Goal: Task Accomplishment & Management: Manage account settings

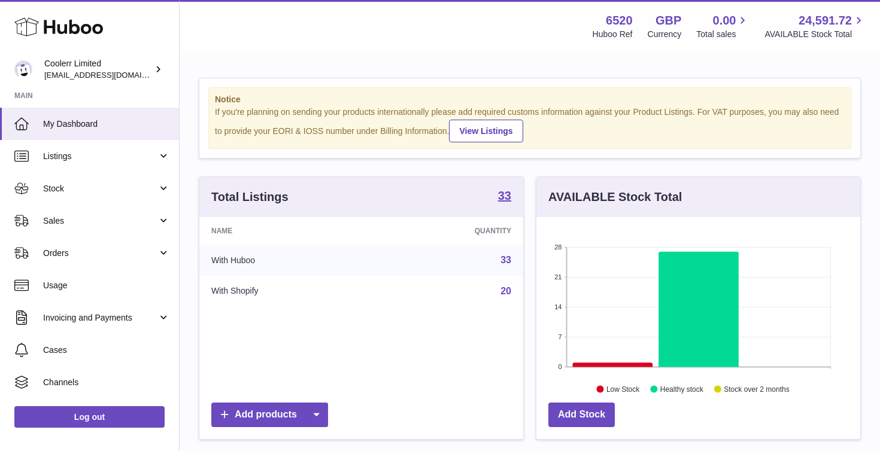
scroll to position [187, 324]
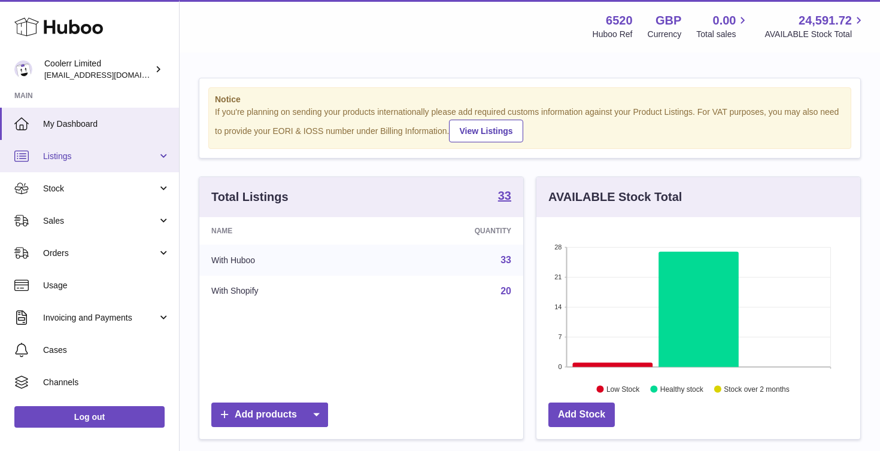
click at [133, 163] on link "Listings" at bounding box center [89, 156] width 179 height 32
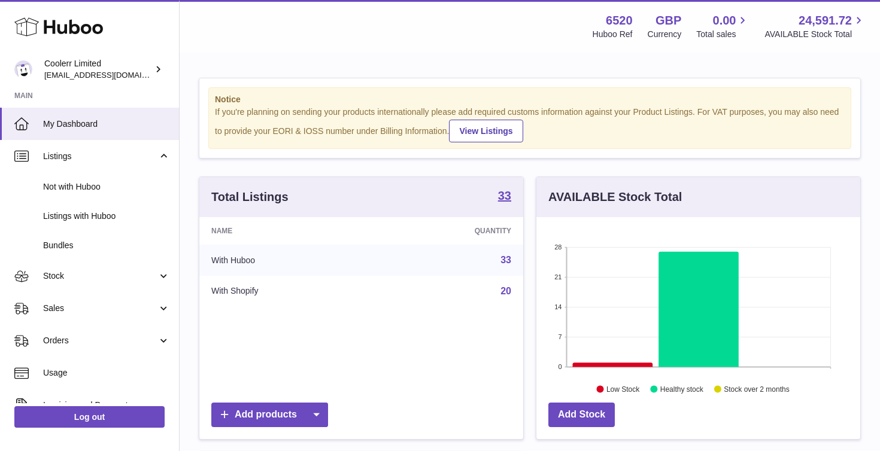
click at [231, 135] on div "If you're planning on sending your products internationally please add required…" at bounding box center [530, 125] width 630 height 36
click at [104, 221] on span "Listings with Huboo" at bounding box center [106, 216] width 127 height 11
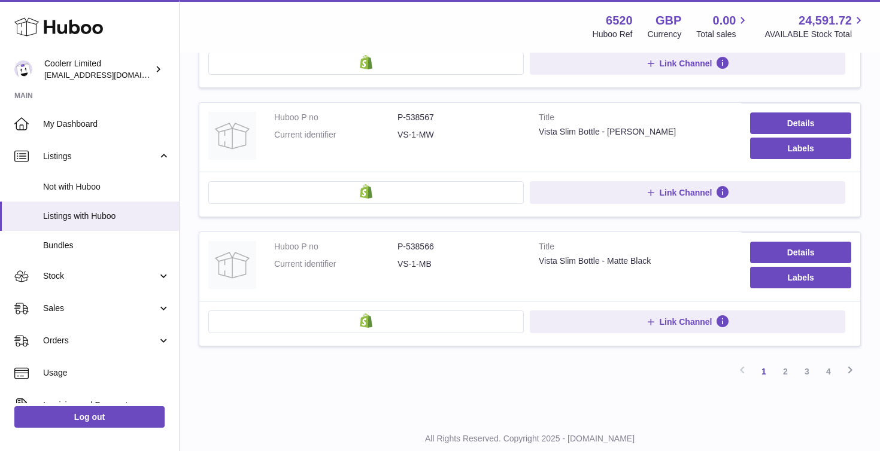
scroll to position [1195, 0]
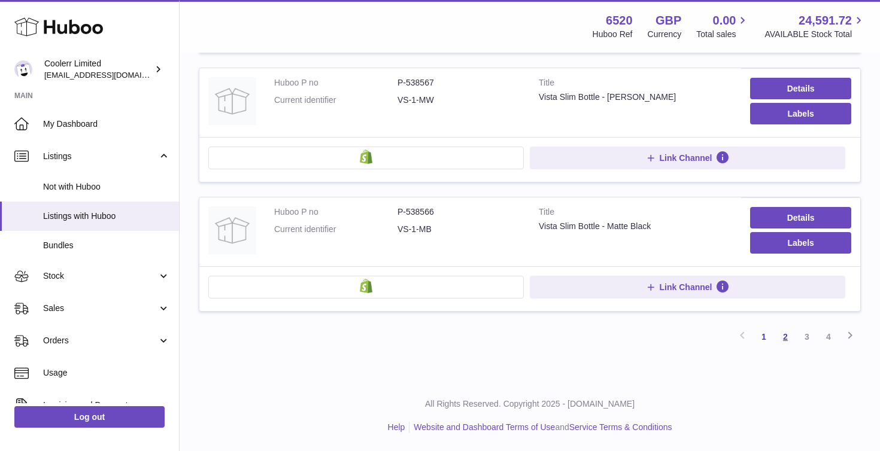
click at [786, 338] on link "2" at bounding box center [786, 337] width 22 height 22
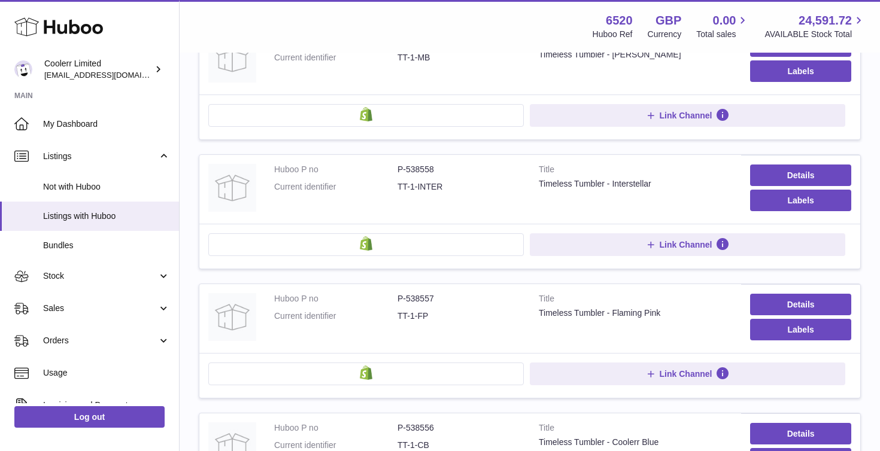
scroll to position [1204, 0]
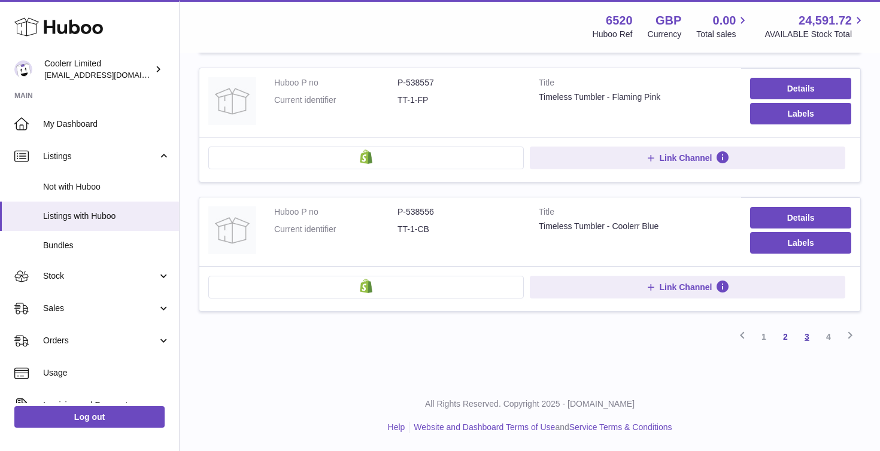
click at [811, 335] on link "3" at bounding box center [807, 337] width 22 height 22
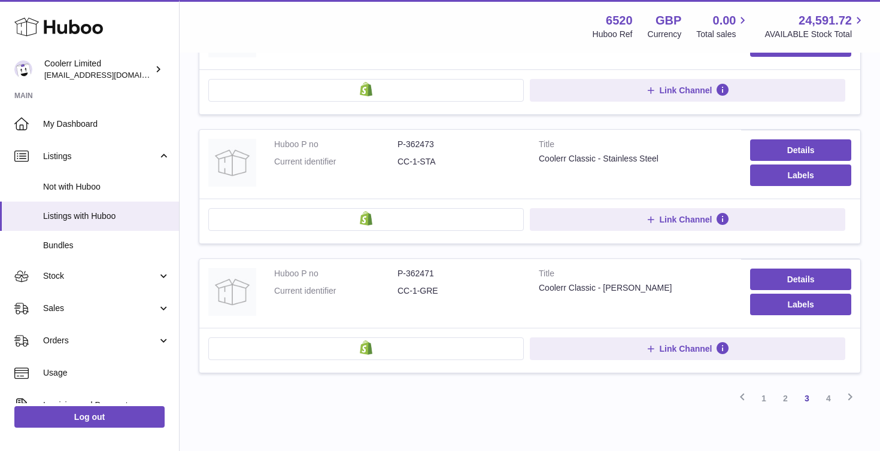
scroll to position [1197, 0]
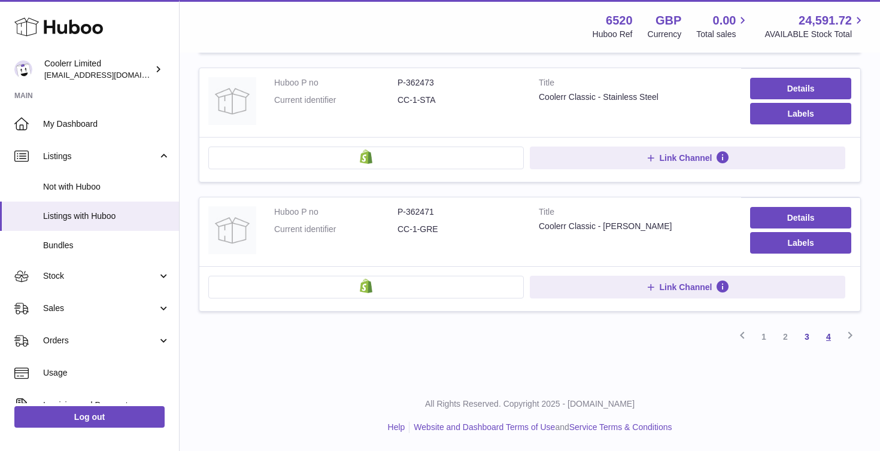
click at [825, 338] on link "4" at bounding box center [829, 337] width 22 height 22
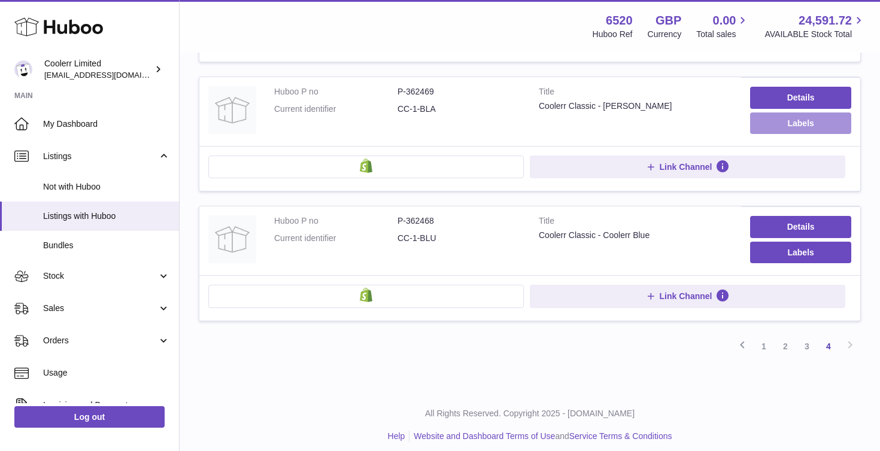
scroll to position [299, 0]
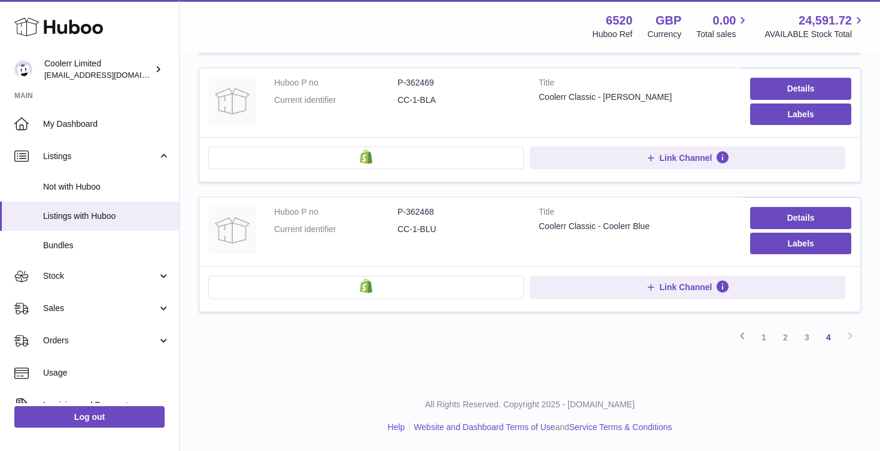
click at [847, 335] on div "Previous 1 2 3 4 Next" at bounding box center [530, 338] width 662 height 22
click at [390, 284] on button at bounding box center [365, 287] width 315 height 23
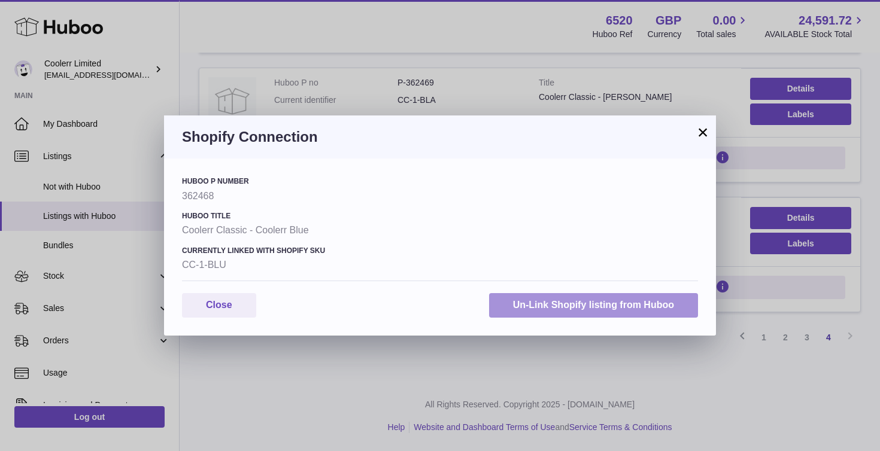
click at [536, 307] on button "Un-Link Shopify listing from Huboo" at bounding box center [593, 305] width 209 height 25
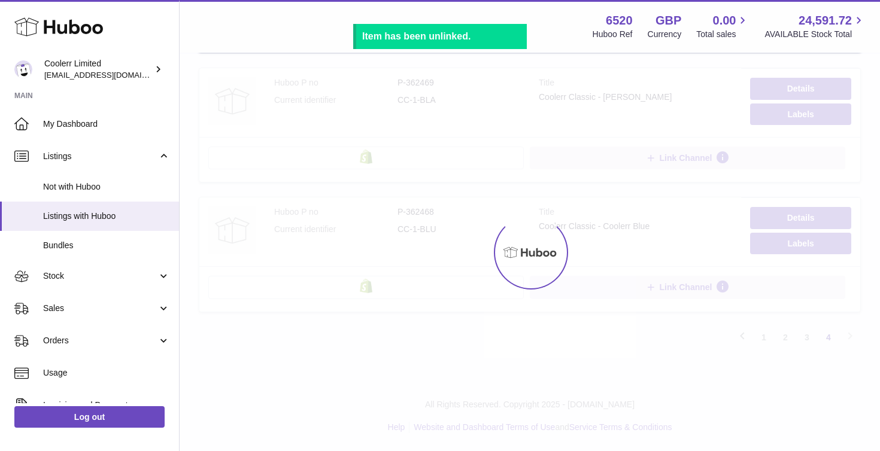
scroll to position [298, 0]
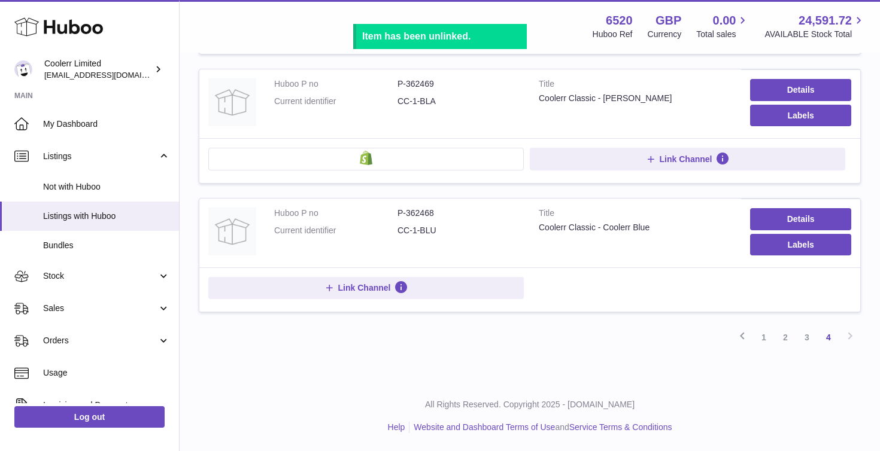
click at [359, 158] on button at bounding box center [365, 159] width 315 height 23
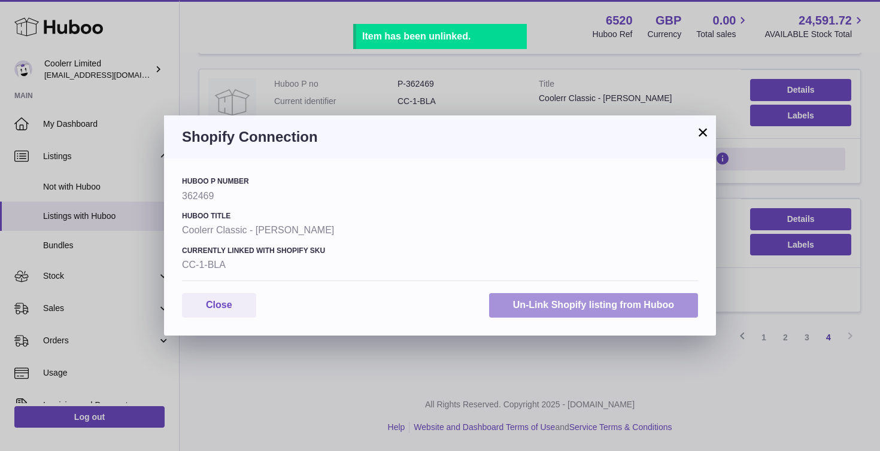
click at [559, 306] on button "Un-Link Shopify listing from Huboo" at bounding box center [593, 305] width 209 height 25
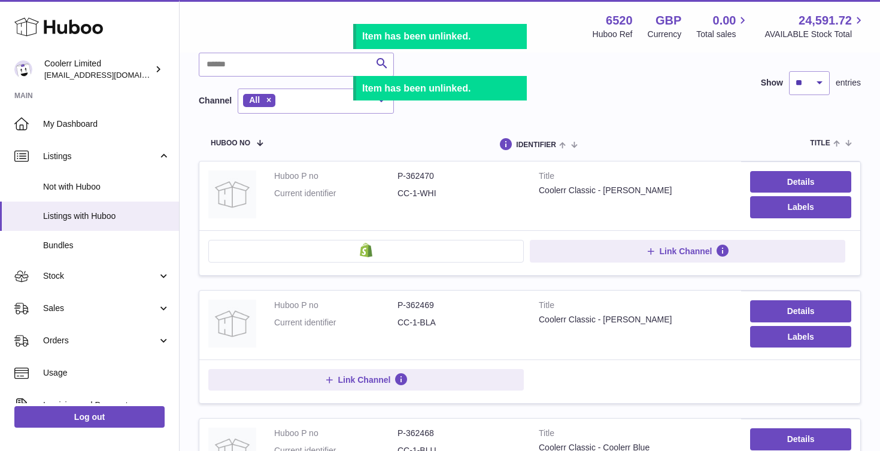
scroll to position [5, 0]
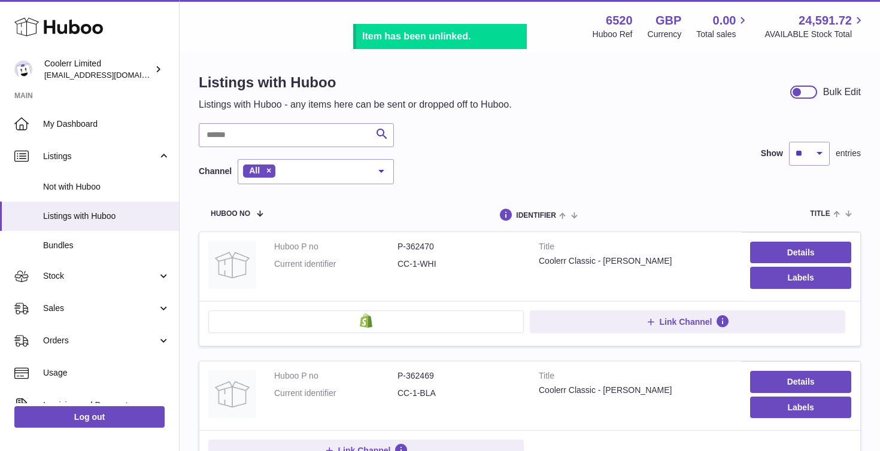
click at [384, 323] on button at bounding box center [365, 322] width 315 height 23
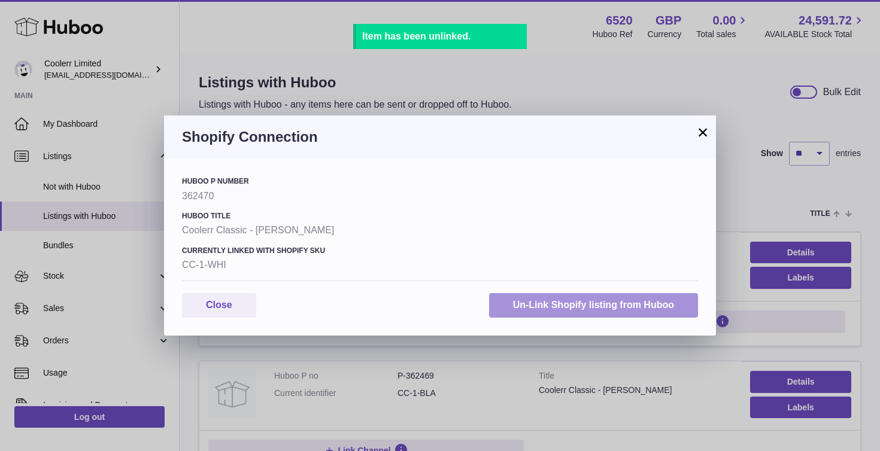
click at [560, 302] on button "Un-Link Shopify listing from Huboo" at bounding box center [593, 305] width 209 height 25
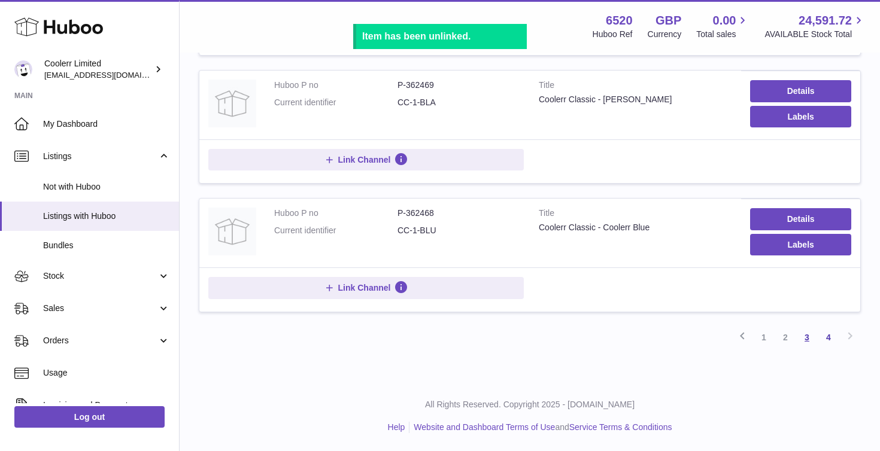
click at [805, 335] on link "3" at bounding box center [807, 338] width 22 height 22
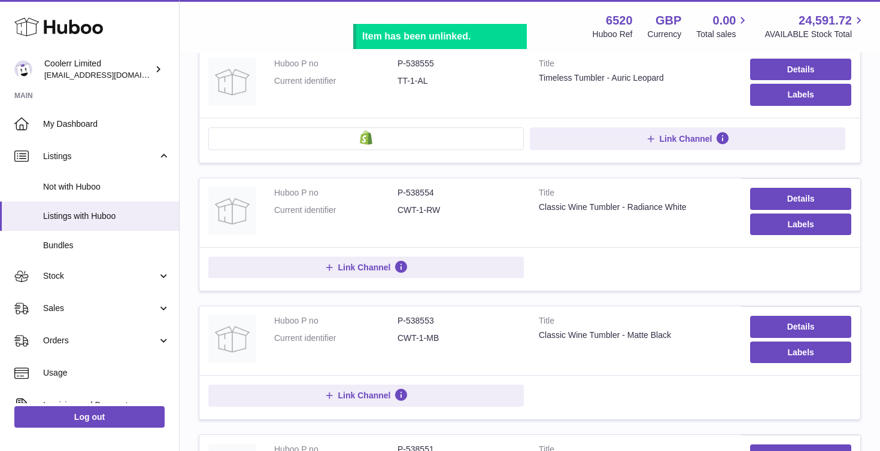
scroll to position [54, 0]
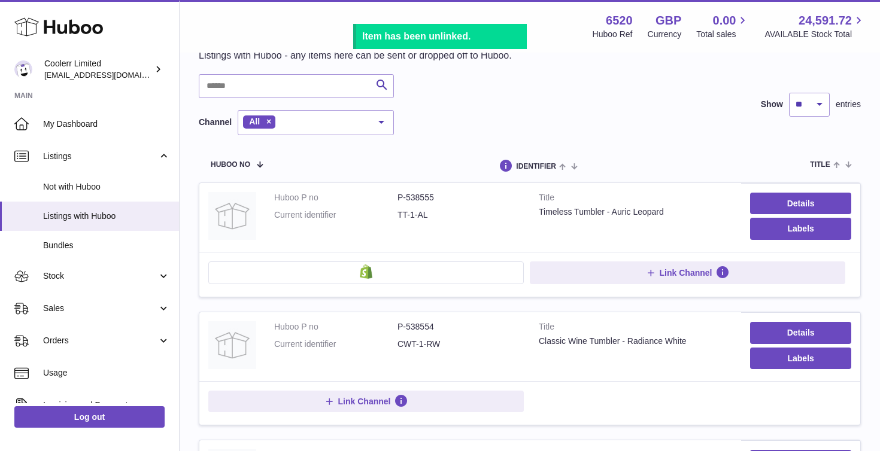
click at [481, 271] on button at bounding box center [365, 273] width 315 height 23
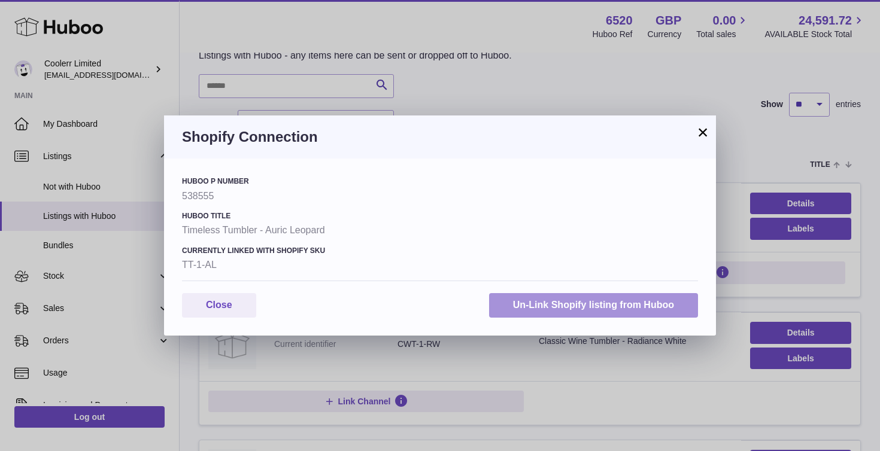
click at [560, 303] on button "Un-Link Shopify listing from Huboo" at bounding box center [593, 305] width 209 height 25
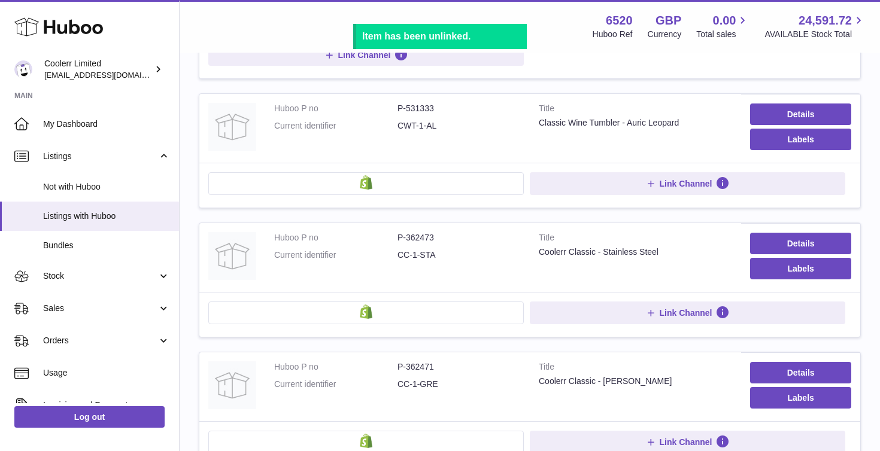
scroll to position [1195, 0]
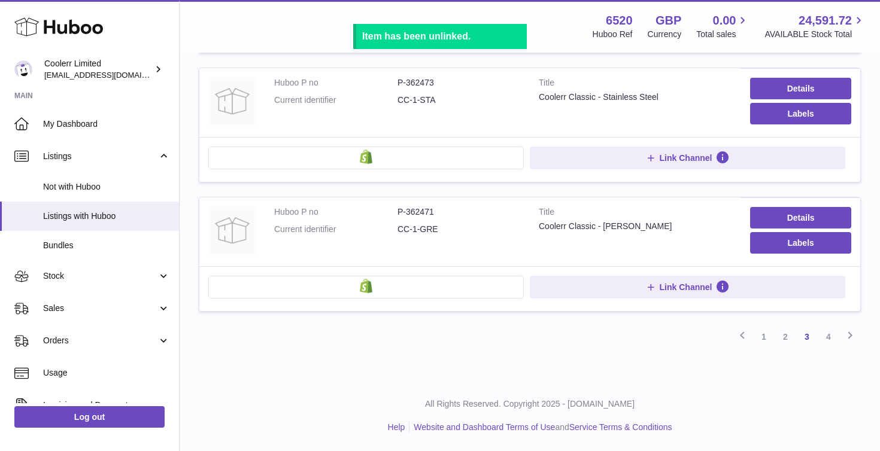
click at [415, 284] on button at bounding box center [365, 287] width 315 height 23
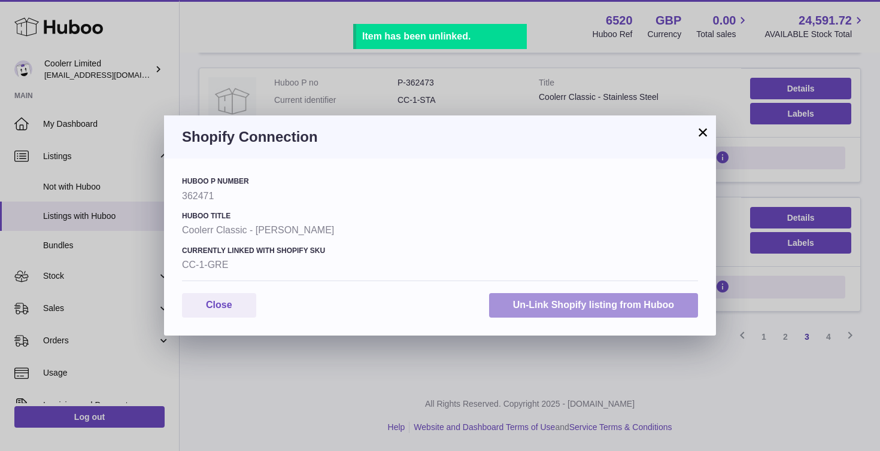
click at [501, 299] on button "Un-Link Shopify listing from Huboo" at bounding box center [593, 305] width 209 height 25
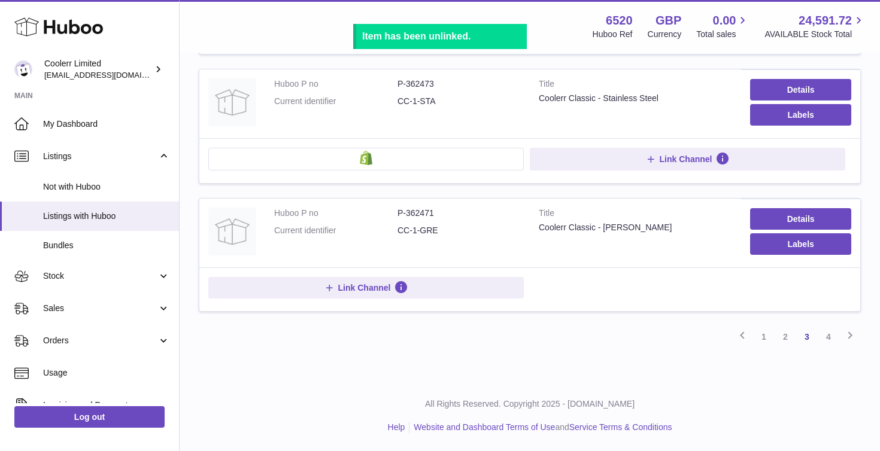
scroll to position [1194, 0]
click at [368, 165] on button at bounding box center [365, 159] width 315 height 23
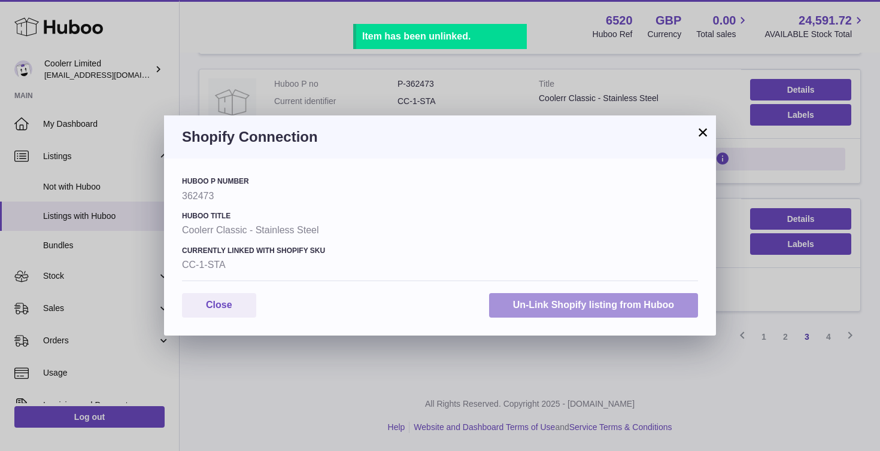
click at [556, 307] on button "Un-Link Shopify listing from Huboo" at bounding box center [593, 305] width 209 height 25
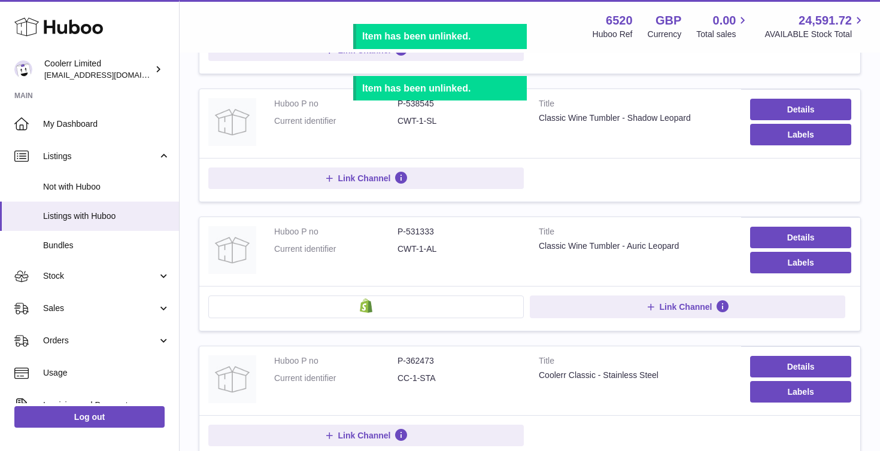
scroll to position [866, 0]
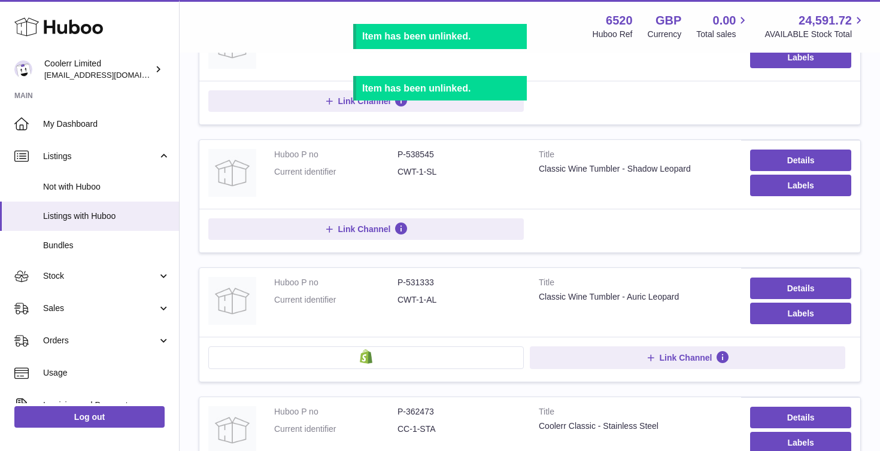
click at [417, 365] on button at bounding box center [365, 358] width 315 height 23
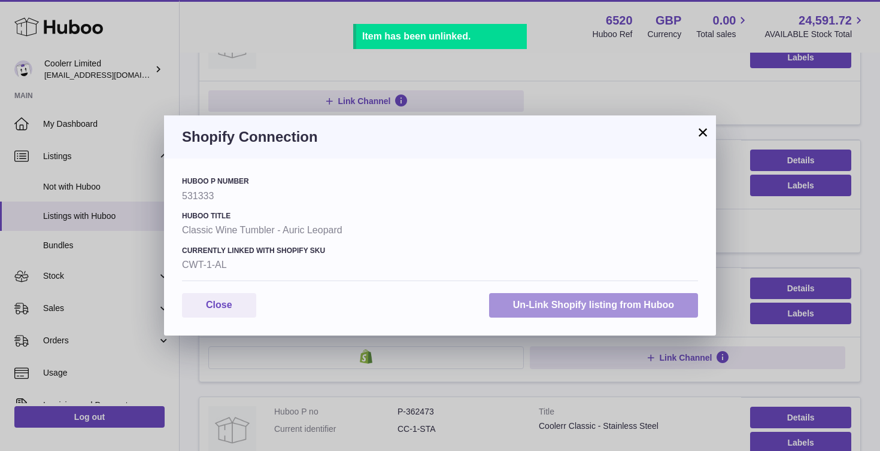
click at [534, 304] on button "Un-Link Shopify listing from Huboo" at bounding box center [593, 305] width 209 height 25
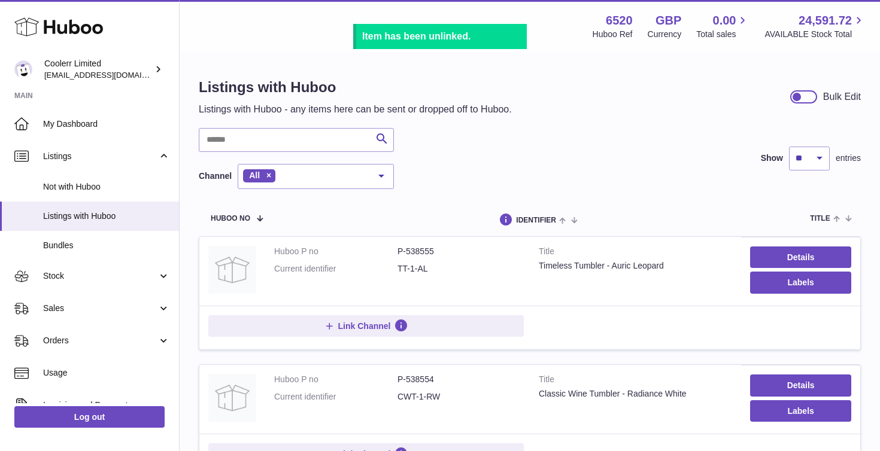
scroll to position [1192, 0]
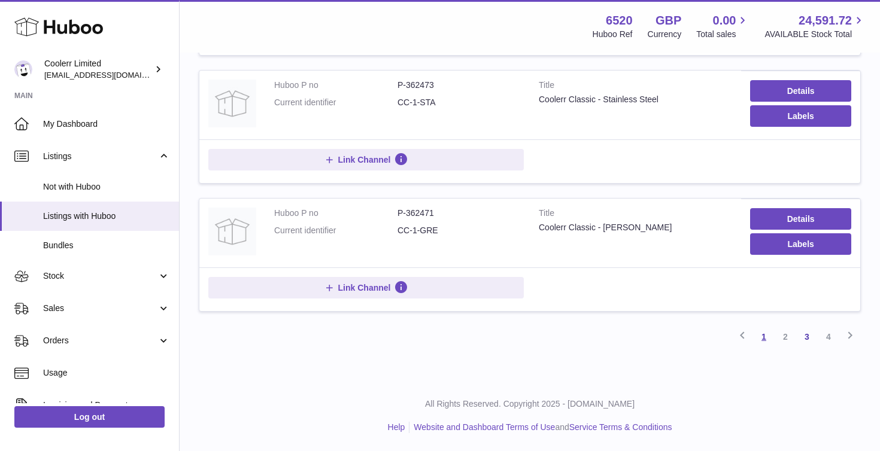
click at [770, 340] on link "1" at bounding box center [764, 337] width 22 height 22
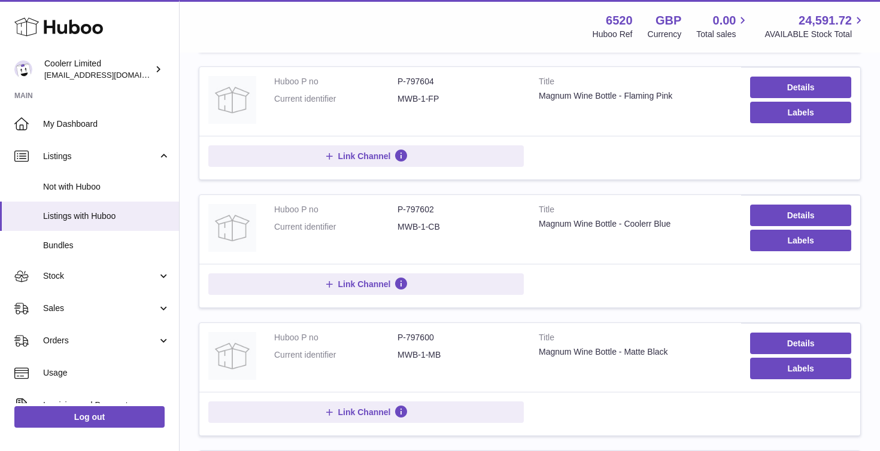
scroll to position [1195, 0]
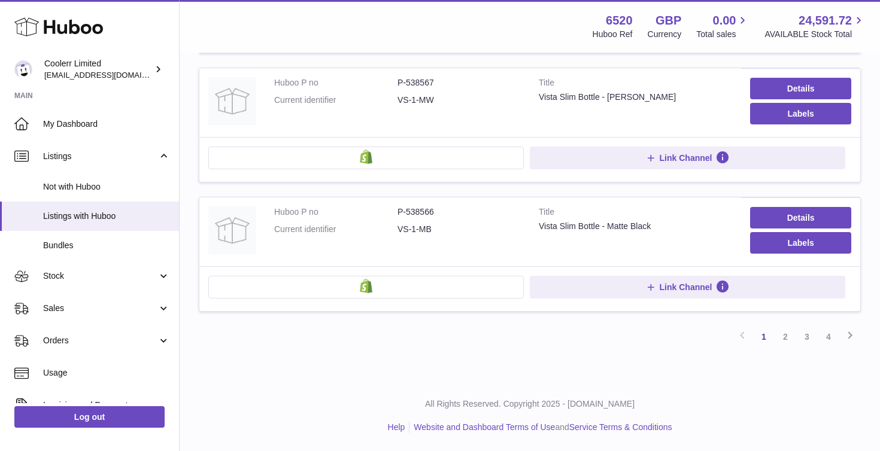
click at [435, 282] on button at bounding box center [365, 287] width 315 height 23
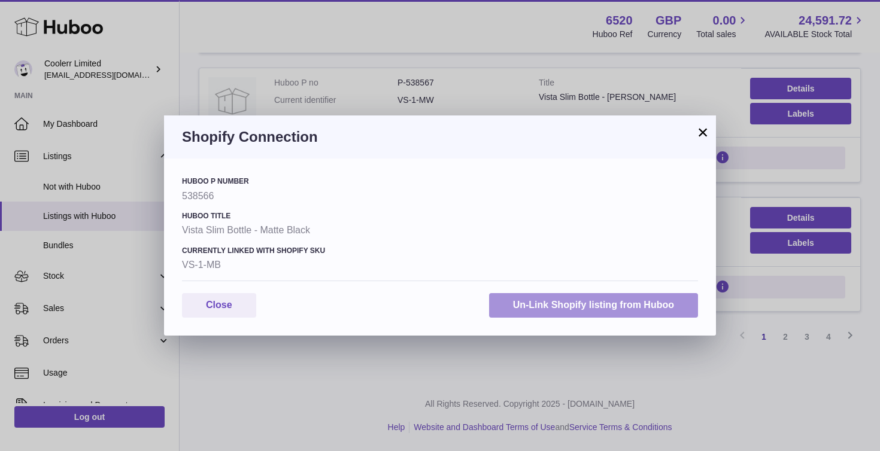
click at [553, 313] on button "Un-Link Shopify listing from Huboo" at bounding box center [593, 305] width 209 height 25
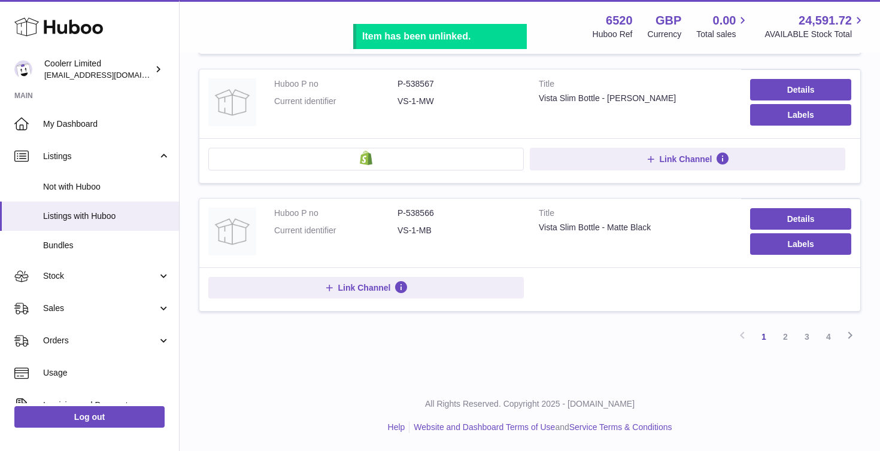
scroll to position [1194, 0]
click at [396, 161] on button at bounding box center [365, 159] width 315 height 23
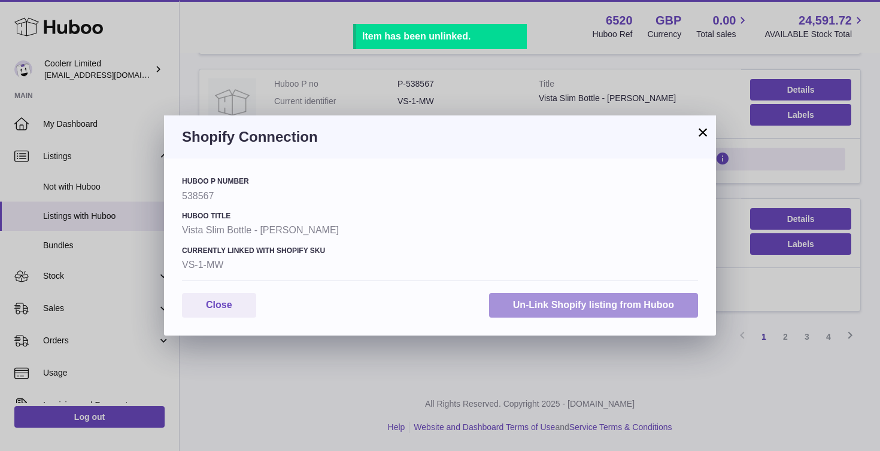
click at [551, 301] on button "Un-Link Shopify listing from Huboo" at bounding box center [593, 305] width 209 height 25
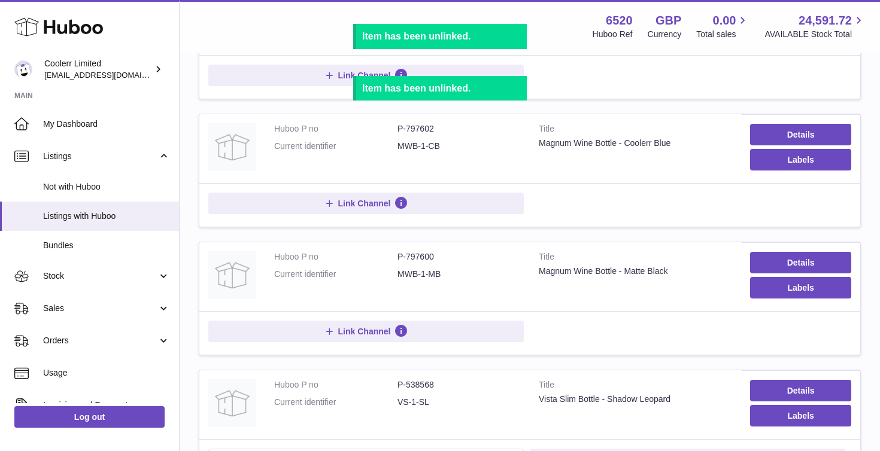
scroll to position [818, 0]
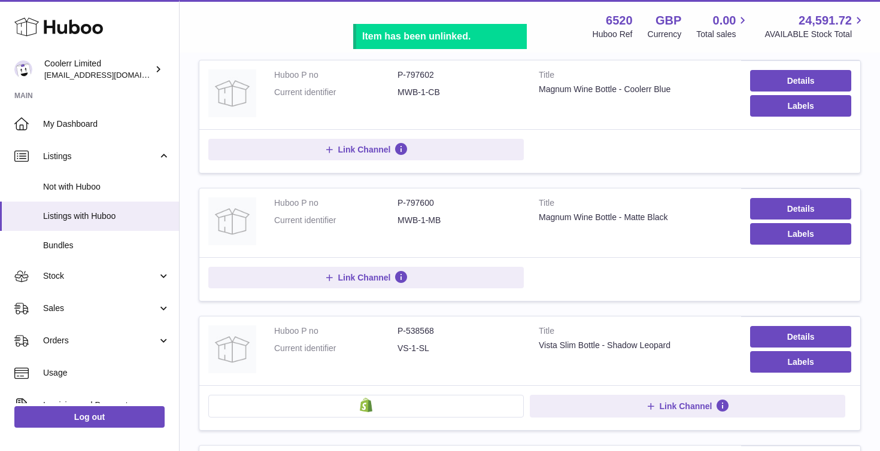
click at [416, 407] on button at bounding box center [365, 406] width 315 height 23
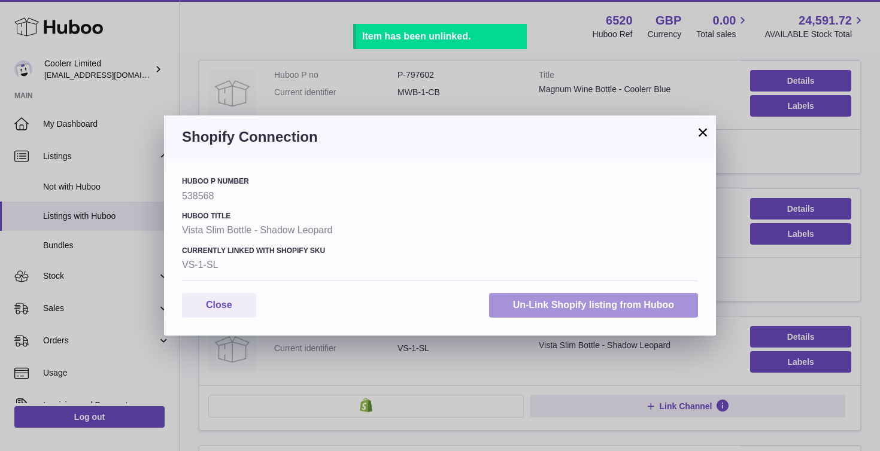
click at [526, 307] on button "Un-Link Shopify listing from Huboo" at bounding box center [593, 305] width 209 height 25
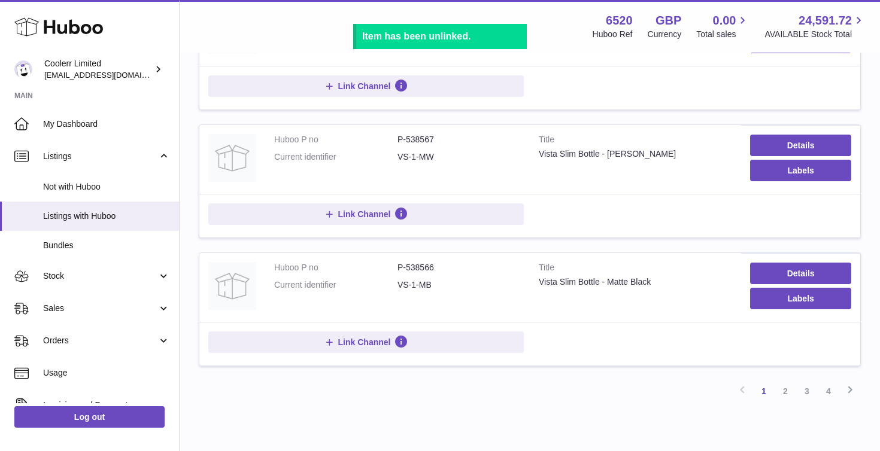
scroll to position [1192, 0]
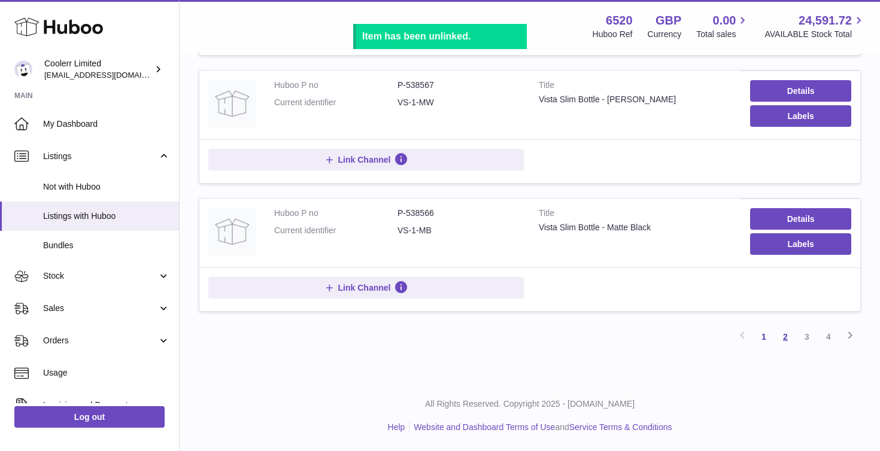
click at [790, 340] on link "2" at bounding box center [786, 337] width 22 height 22
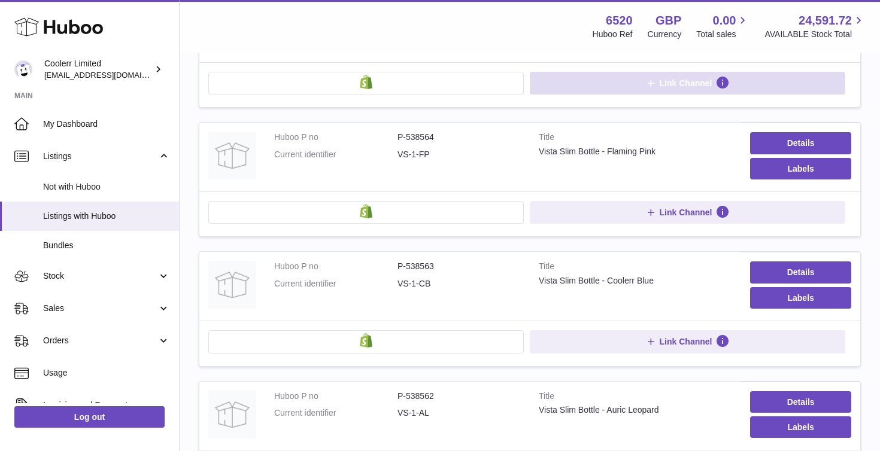
scroll to position [54, 0]
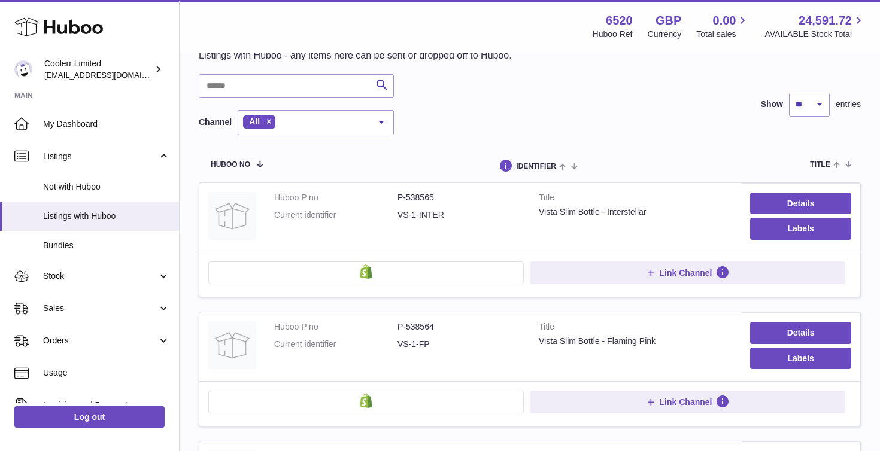
click at [413, 266] on button at bounding box center [365, 273] width 315 height 23
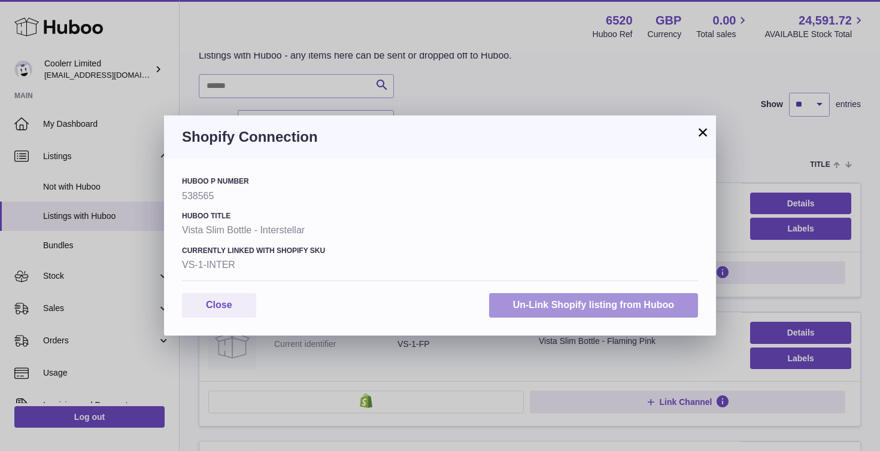
click at [530, 305] on button "Un-Link Shopify listing from Huboo" at bounding box center [593, 305] width 209 height 25
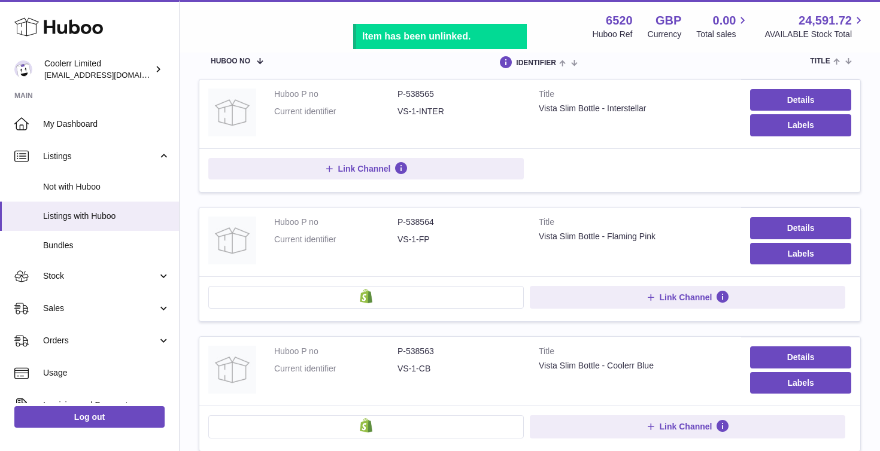
scroll to position [219, 0]
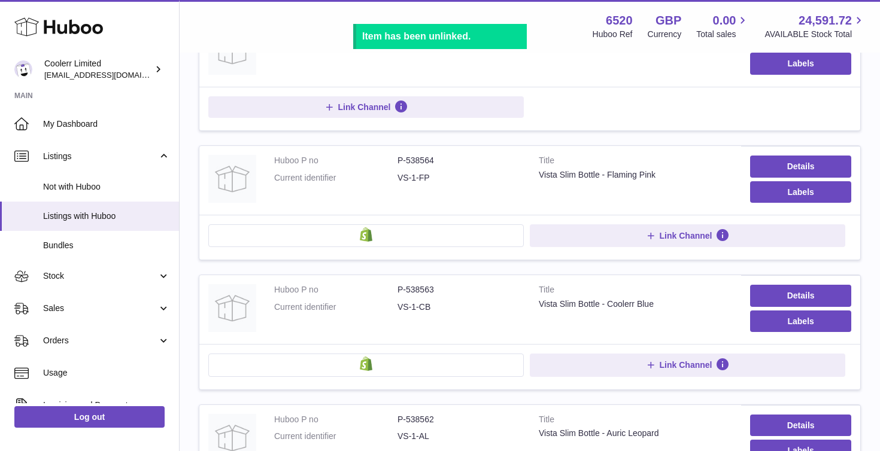
click at [413, 236] on button at bounding box center [365, 235] width 315 height 23
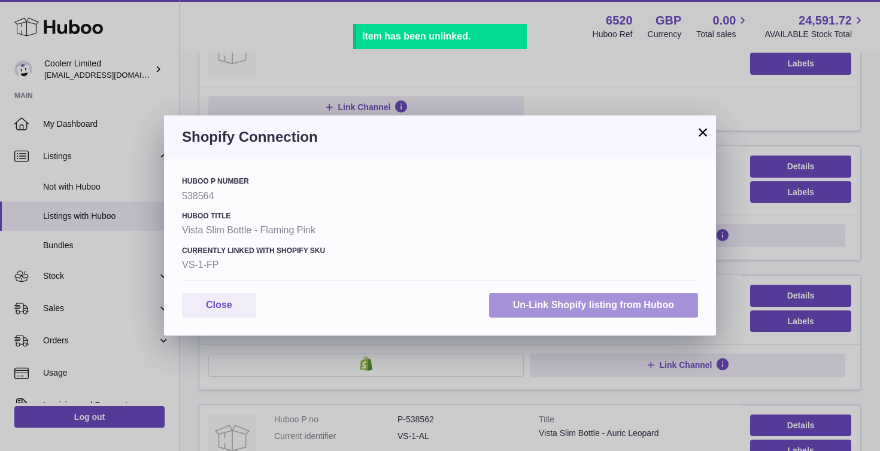
click at [522, 301] on button "Un-Link Shopify listing from Huboo" at bounding box center [593, 305] width 209 height 25
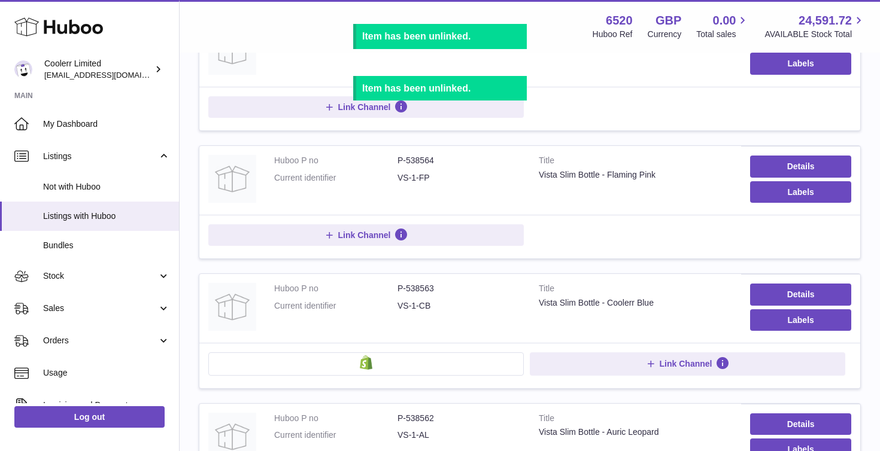
click at [419, 359] on button at bounding box center [365, 364] width 315 height 23
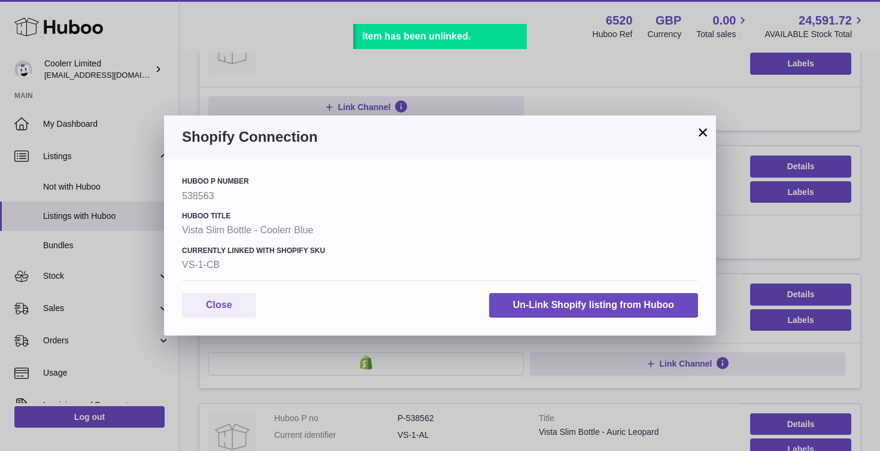
click at [517, 292] on div "Huboo P number 538563 Huboo Title Vista Slim Bottle - Coolerr Blue Currently Li…" at bounding box center [440, 247] width 552 height 177
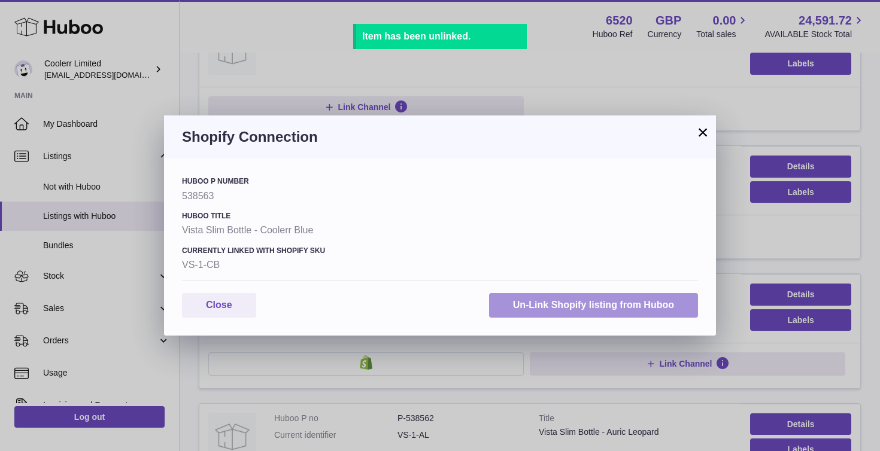
click at [517, 299] on button "Un-Link Shopify listing from Huboo" at bounding box center [593, 305] width 209 height 25
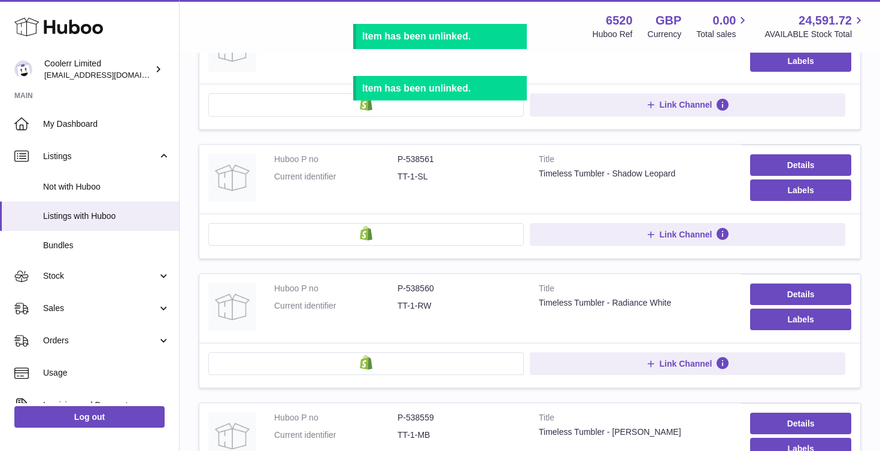
scroll to position [588, 0]
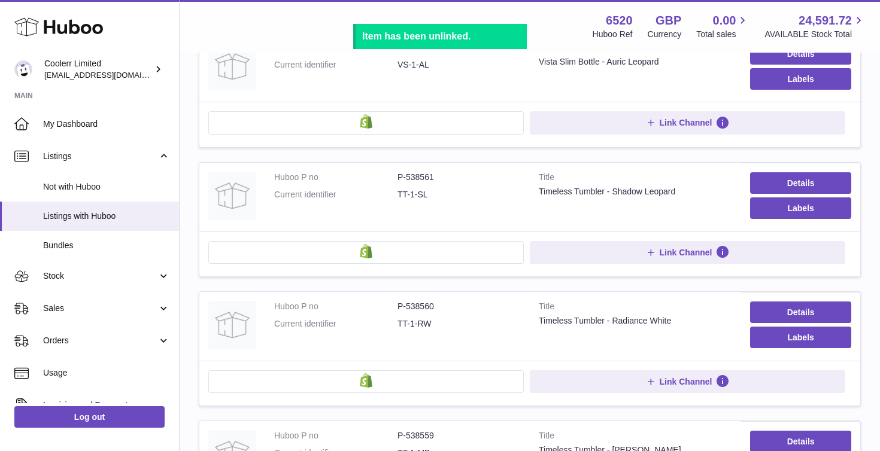
click at [420, 250] on button at bounding box center [365, 252] width 315 height 23
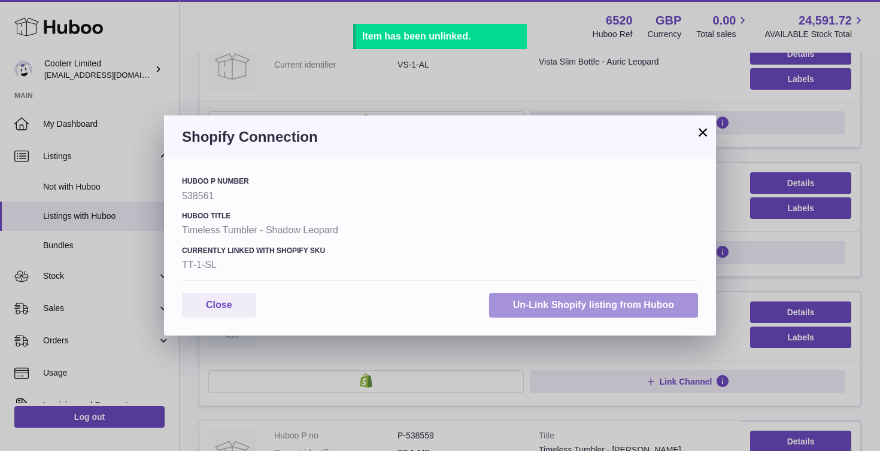
click at [514, 309] on button "Un-Link Shopify listing from Huboo" at bounding box center [593, 305] width 209 height 25
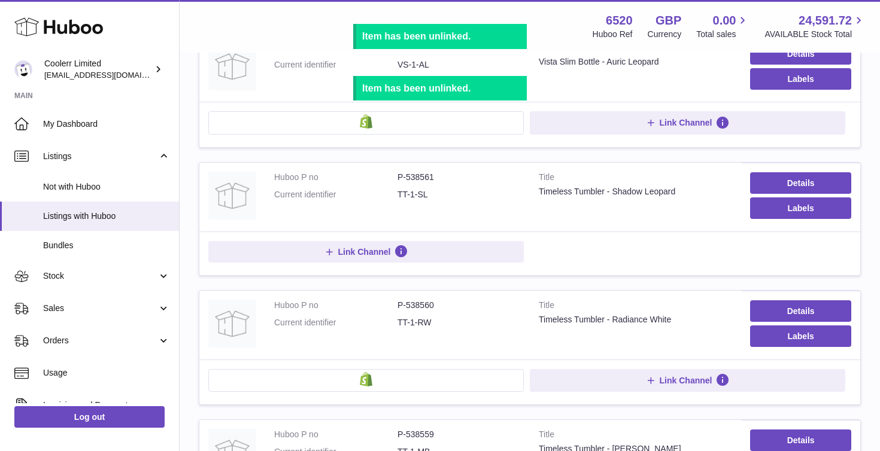
click at [396, 126] on button at bounding box center [365, 122] width 315 height 23
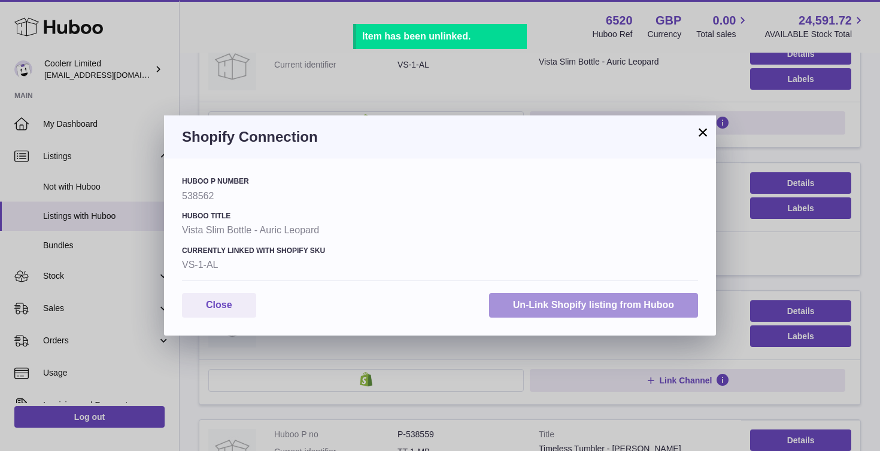
click at [547, 305] on button "Un-Link Shopify listing from Huboo" at bounding box center [593, 305] width 209 height 25
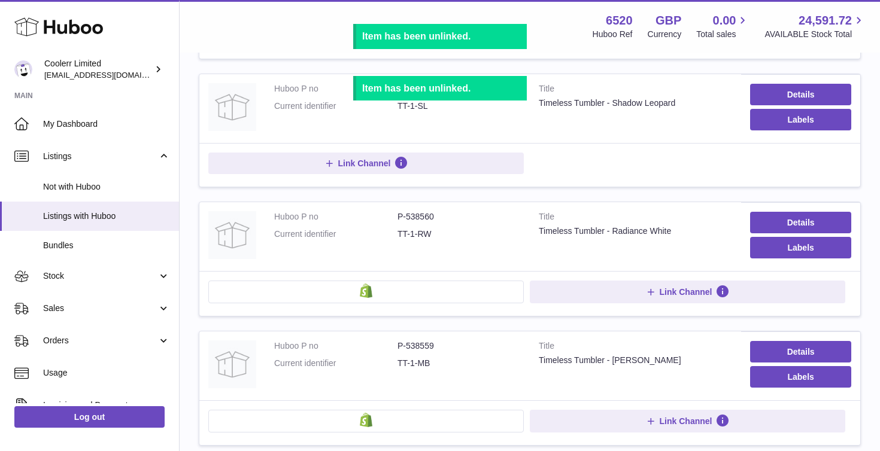
scroll to position [688, 0]
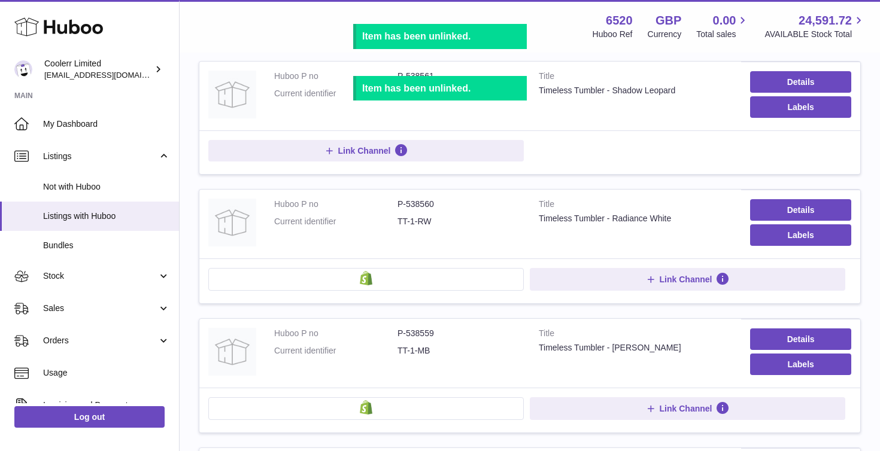
click at [407, 278] on button at bounding box center [365, 279] width 315 height 23
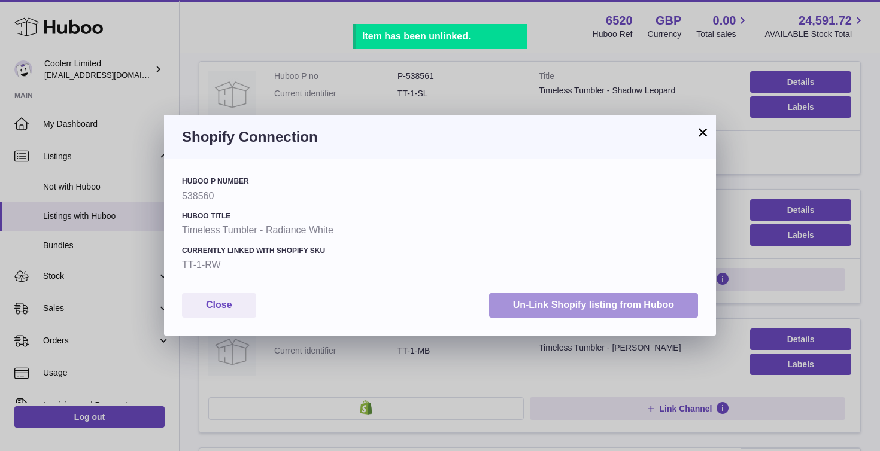
click at [496, 307] on button "Un-Link Shopify listing from Huboo" at bounding box center [593, 305] width 209 height 25
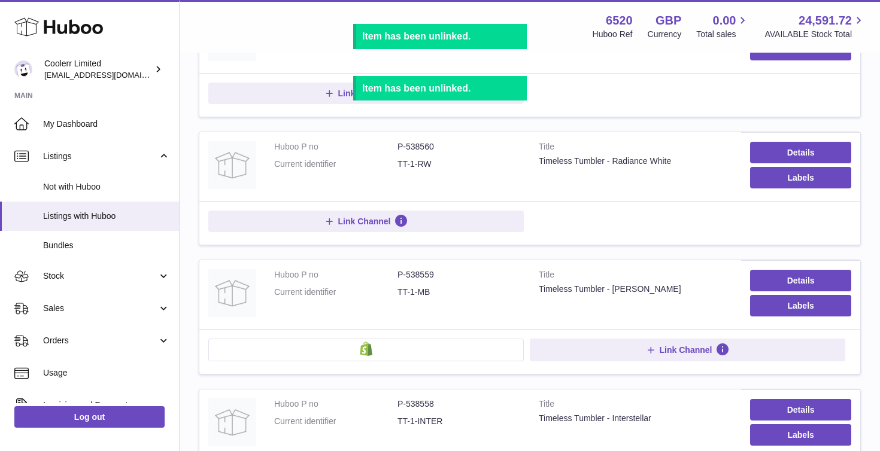
scroll to position [805, 0]
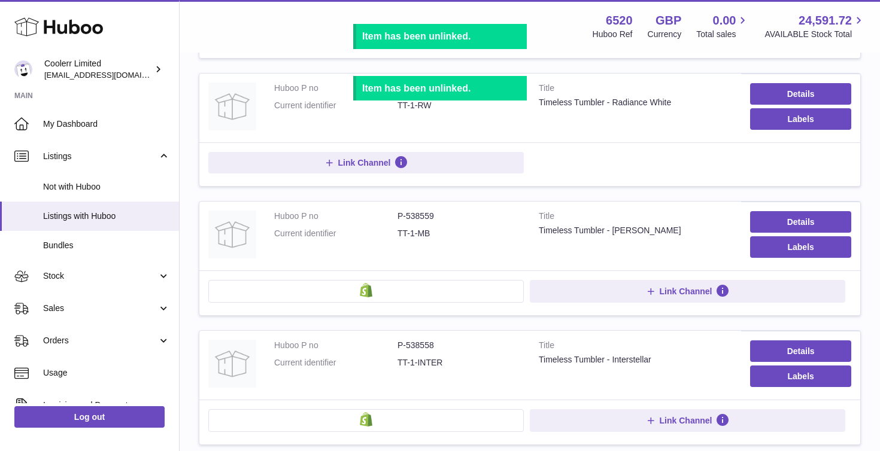
click at [414, 289] on button at bounding box center [365, 291] width 315 height 23
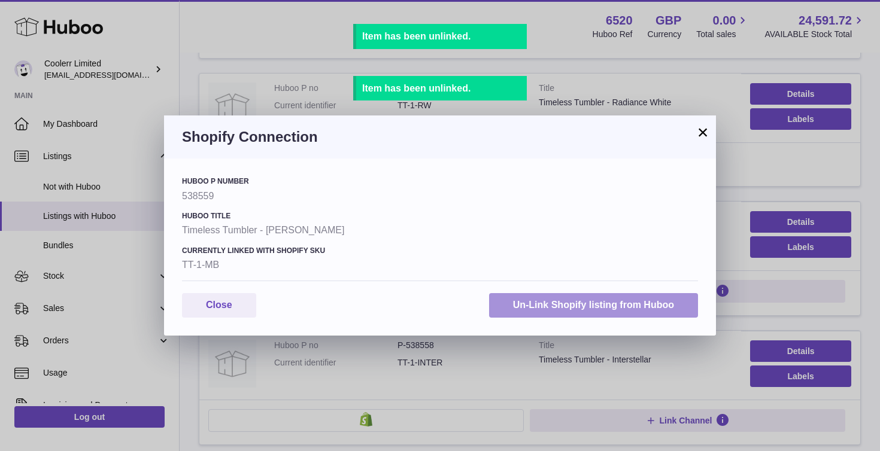
click at [496, 304] on button "Un-Link Shopify listing from Huboo" at bounding box center [593, 305] width 209 height 25
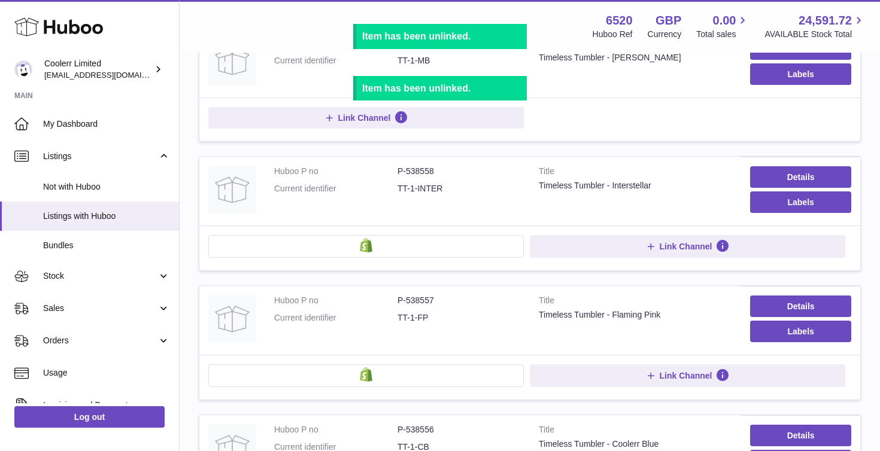
scroll to position [1005, 0]
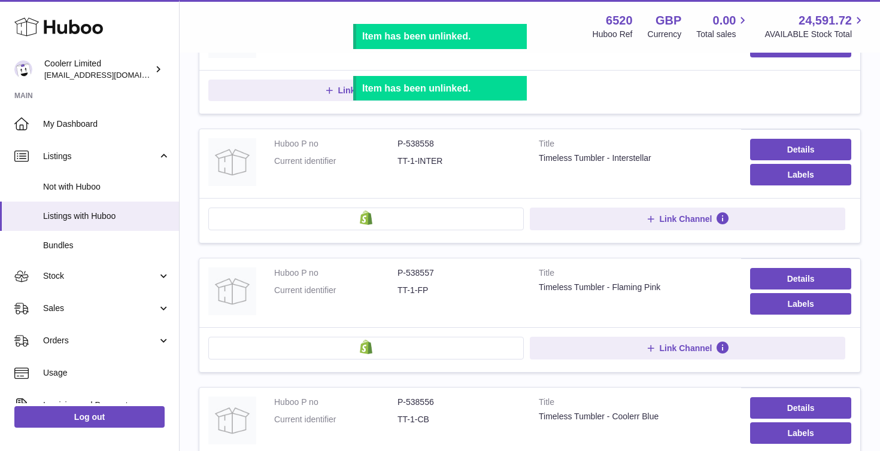
click at [402, 224] on button at bounding box center [365, 219] width 315 height 23
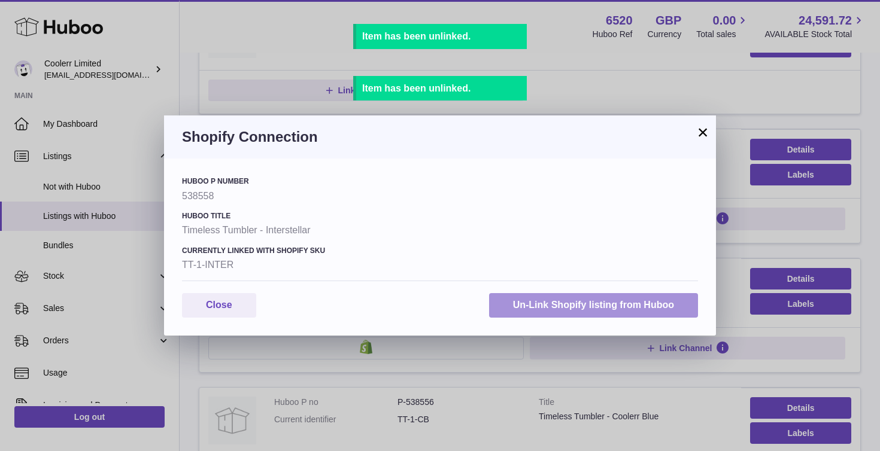
click at [503, 295] on button "Un-Link Shopify listing from Huboo" at bounding box center [593, 305] width 209 height 25
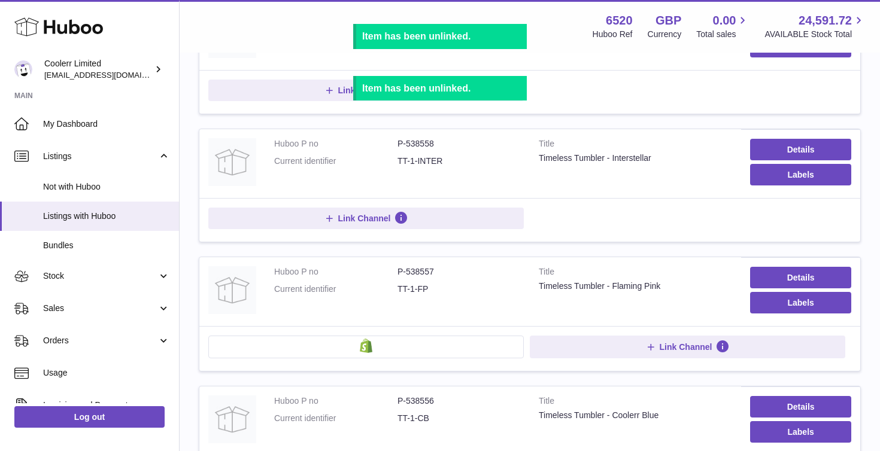
click at [399, 331] on td "Link Channel" at bounding box center [529, 348] width 661 height 45
click at [385, 353] on button at bounding box center [365, 347] width 315 height 23
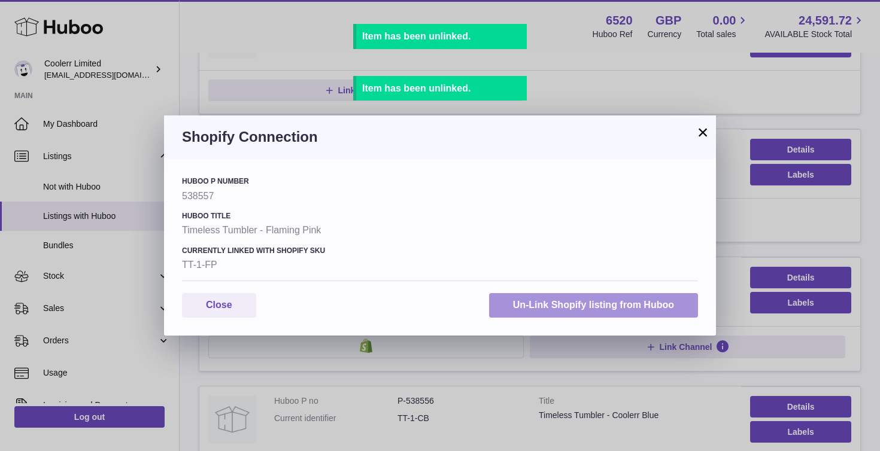
click at [530, 307] on button "Un-Link Shopify listing from Huboo" at bounding box center [593, 305] width 209 height 25
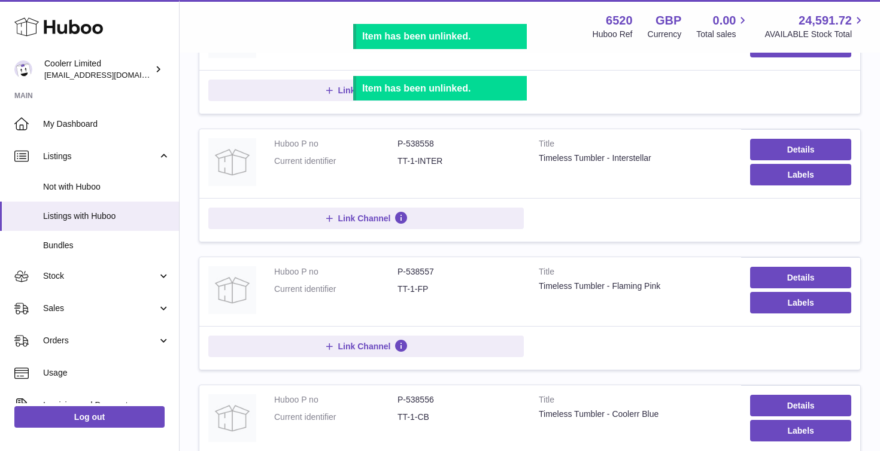
scroll to position [1193, 0]
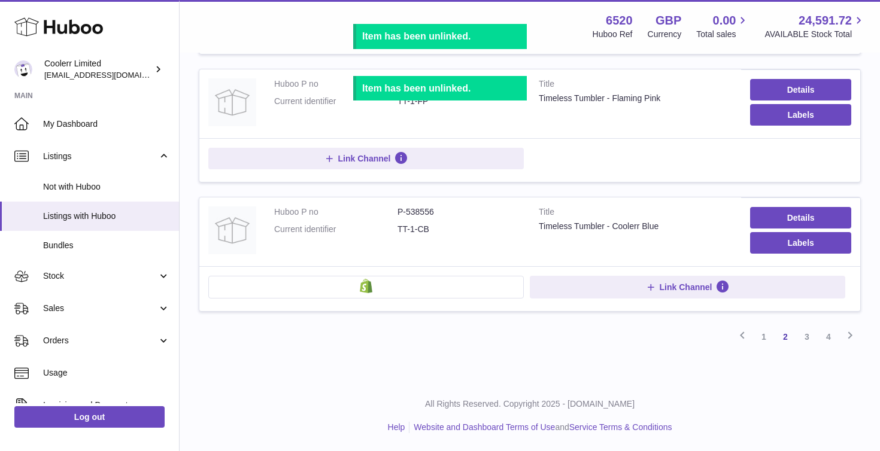
click at [469, 287] on button at bounding box center [365, 287] width 315 height 23
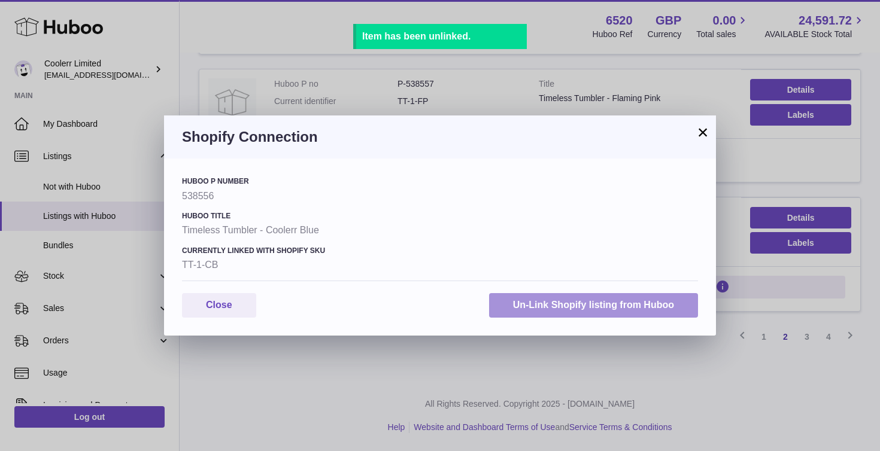
click at [540, 296] on button "Un-Link Shopify listing from Huboo" at bounding box center [593, 305] width 209 height 25
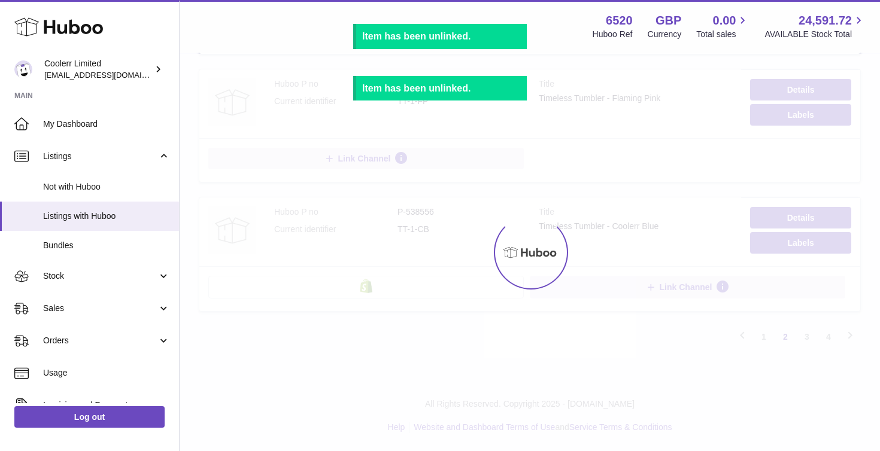
scroll to position [1192, 0]
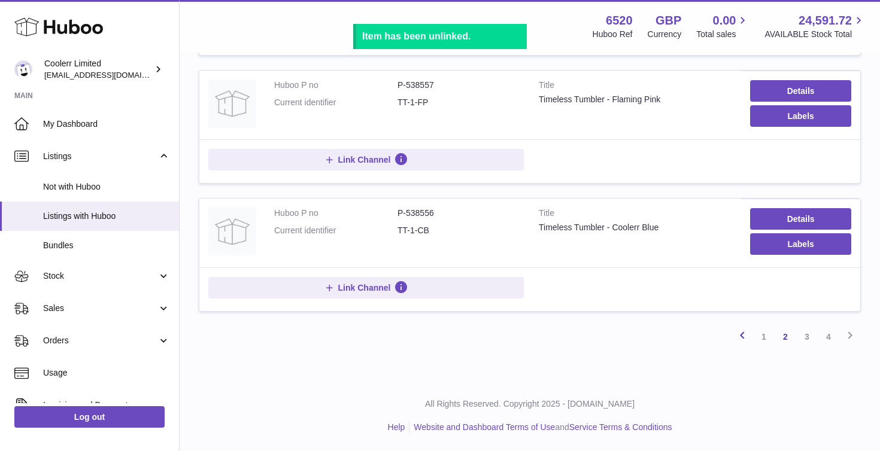
click at [747, 337] on icon at bounding box center [742, 335] width 14 height 15
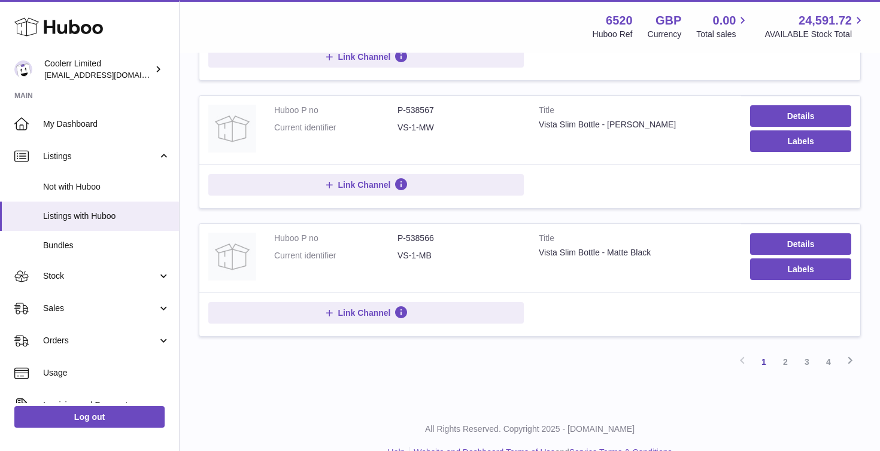
scroll to position [1192, 0]
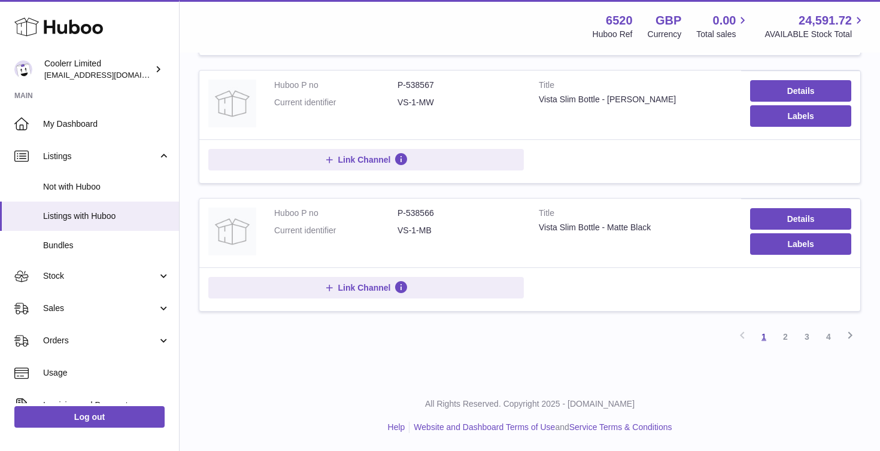
click at [761, 335] on link "1" at bounding box center [764, 337] width 22 height 22
click at [776, 335] on link "2" at bounding box center [786, 337] width 22 height 22
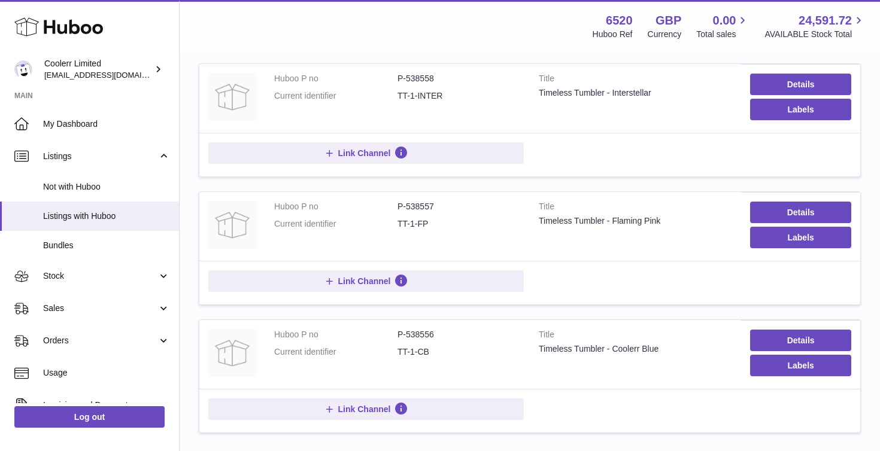
scroll to position [1192, 0]
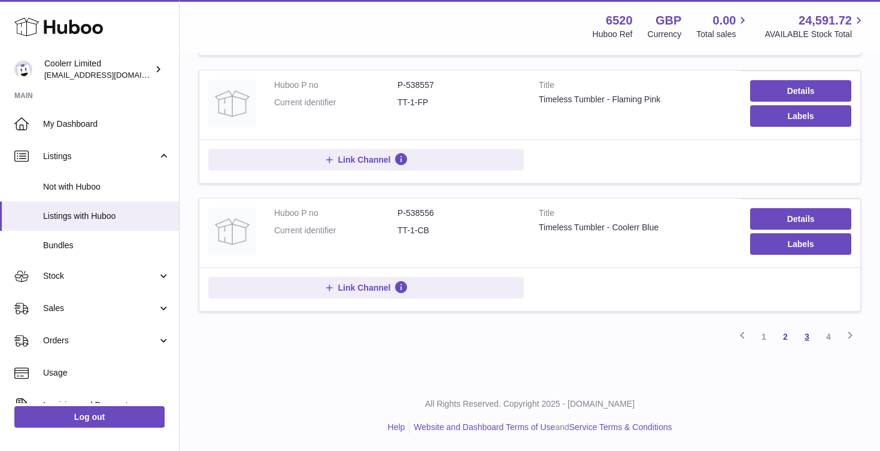
click at [807, 340] on link "3" at bounding box center [807, 337] width 22 height 22
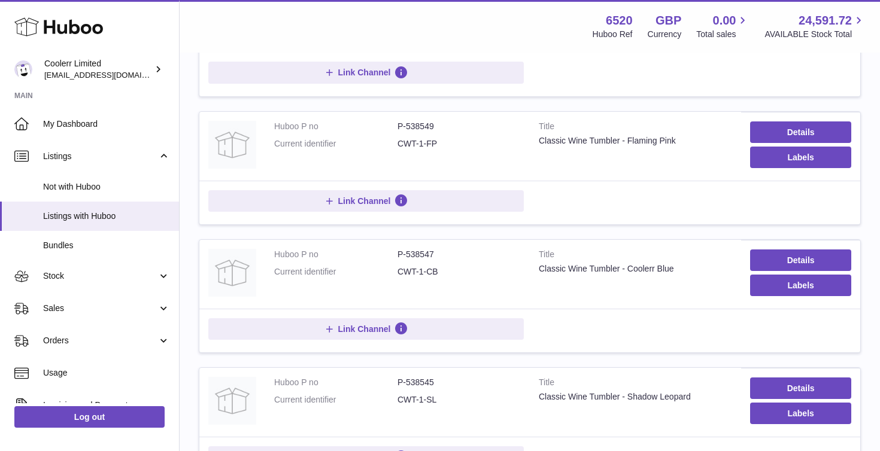
scroll to position [1192, 0]
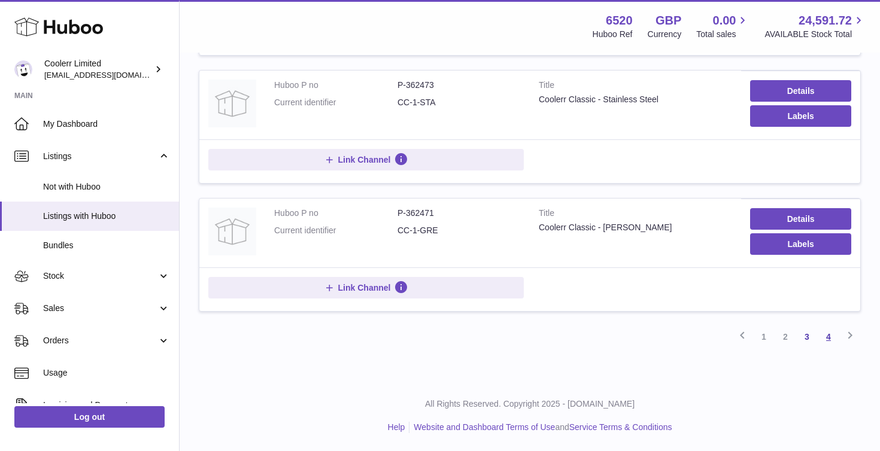
click at [835, 337] on link "4" at bounding box center [829, 337] width 22 height 22
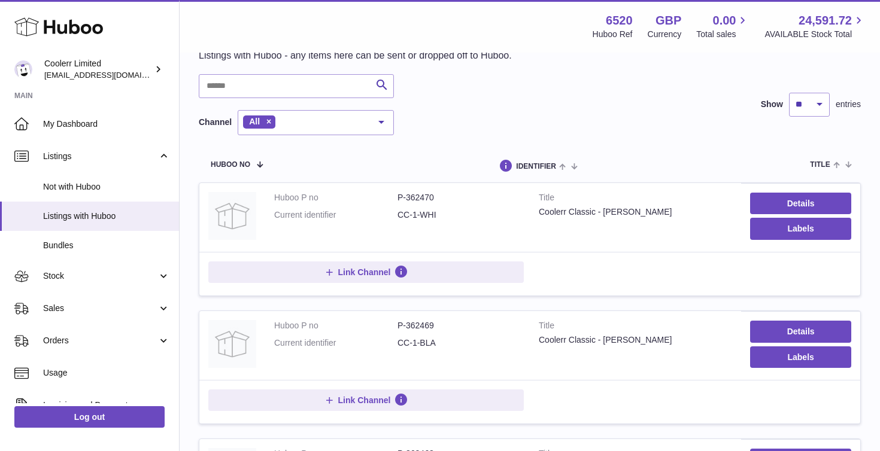
scroll to position [295, 0]
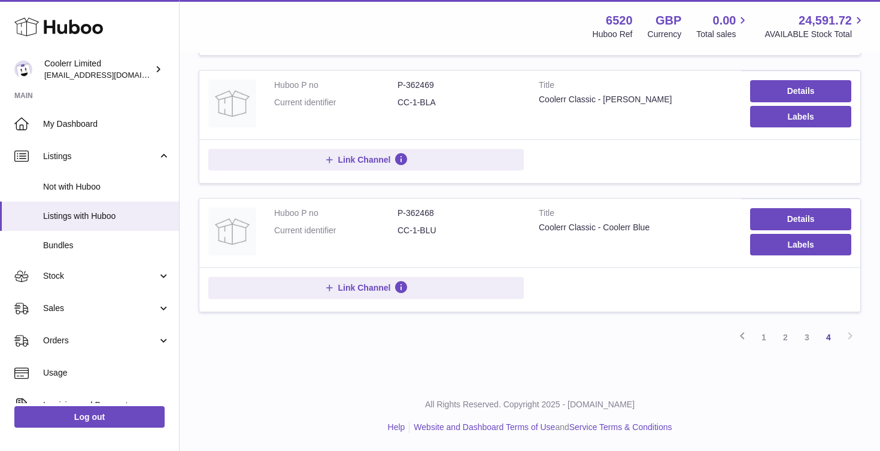
click at [855, 334] on div "Previous 1 2 3 4 Next" at bounding box center [530, 338] width 662 height 22
click at [850, 336] on div "Previous 1 2 3 4 Next" at bounding box center [530, 338] width 662 height 22
click at [94, 193] on link "Not with Huboo" at bounding box center [89, 186] width 179 height 29
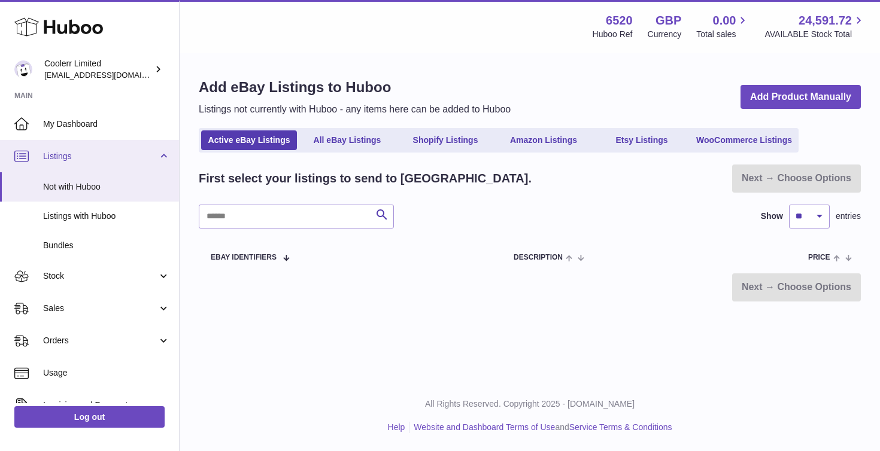
click at [61, 153] on span "Listings" at bounding box center [100, 156] width 114 height 11
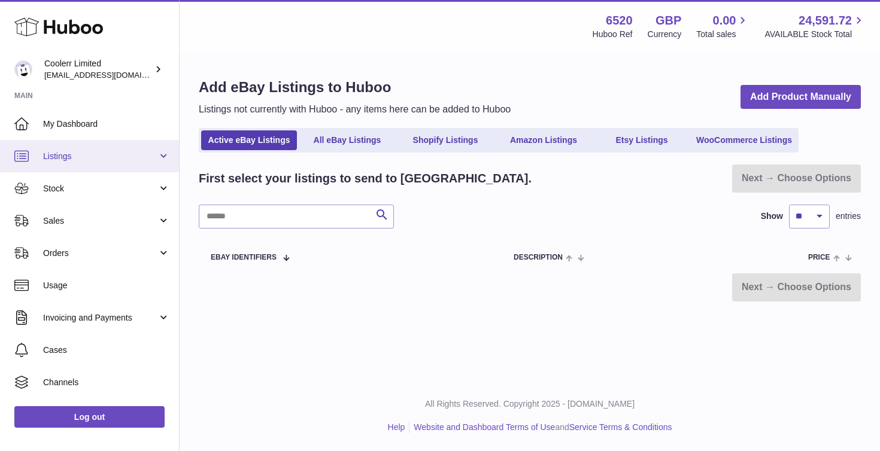
click at [85, 160] on span "Listings" at bounding box center [100, 156] width 114 height 11
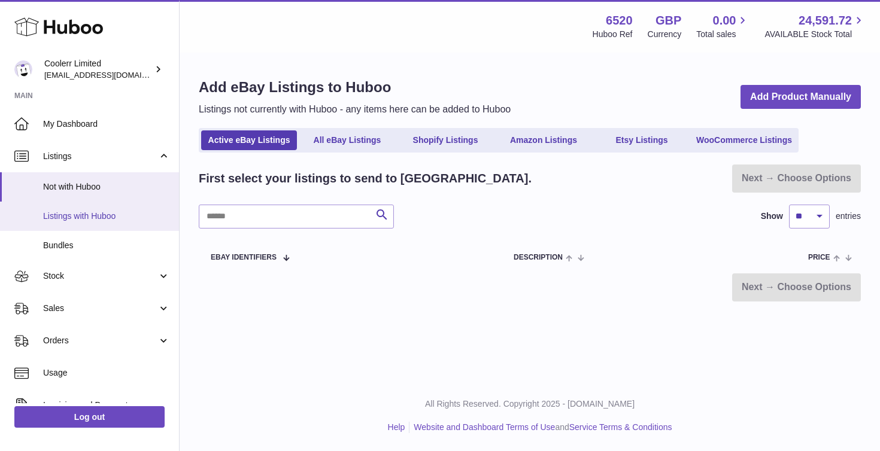
click at [87, 214] on span "Listings with Huboo" at bounding box center [106, 216] width 127 height 11
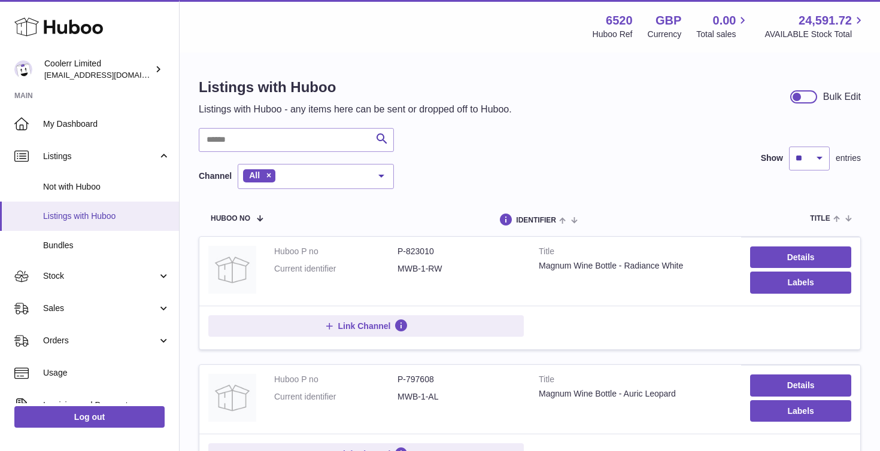
click at [96, 203] on link "Listings with Huboo" at bounding box center [89, 216] width 179 height 29
click at [97, 190] on span "Not with Huboo" at bounding box center [106, 186] width 127 height 11
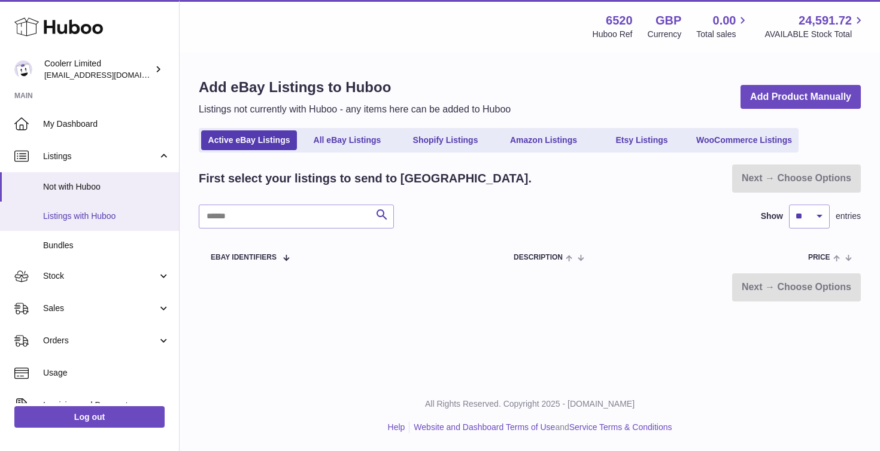
click at [84, 217] on span "Listings with Huboo" at bounding box center [106, 216] width 127 height 11
